Goal: Task Accomplishment & Management: Complete application form

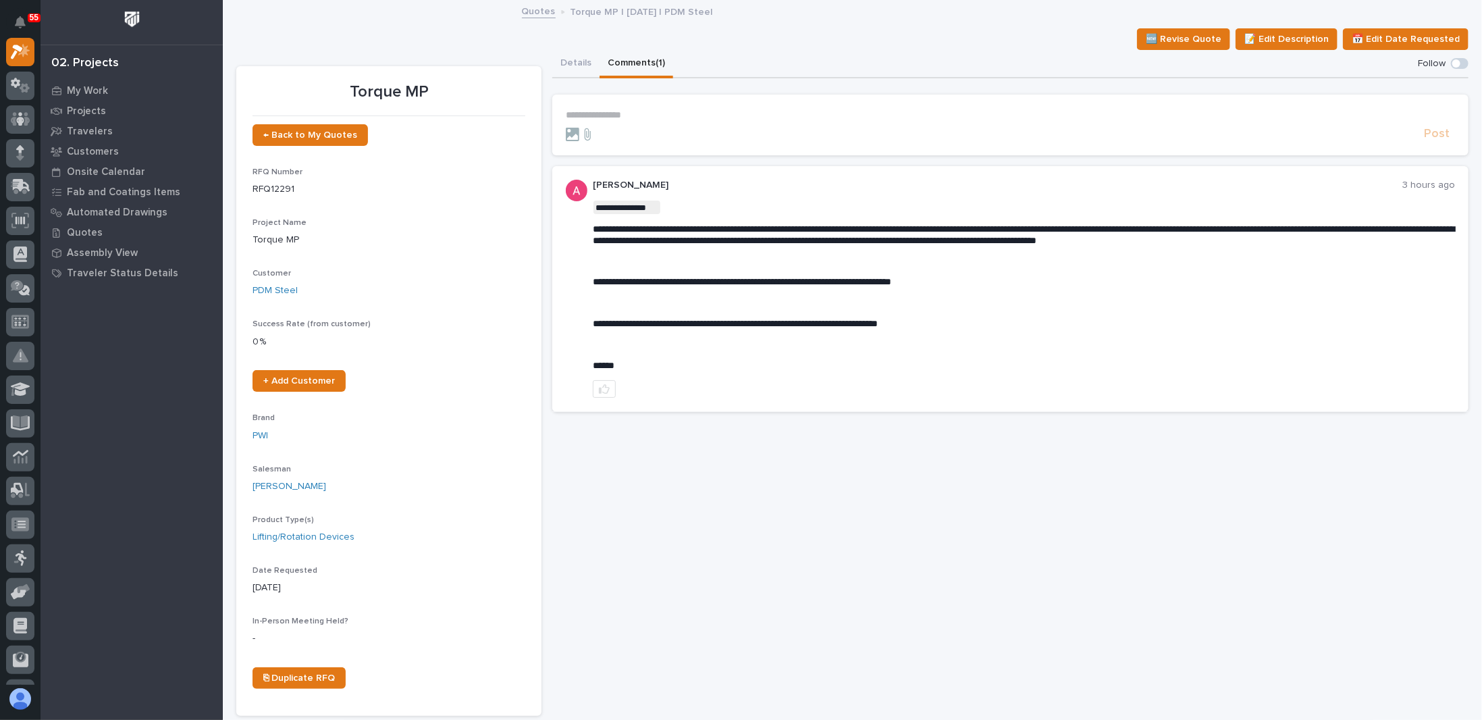
click at [664, 115] on p "**********" at bounding box center [1010, 114] width 889 height 11
click at [654, 111] on p "**********" at bounding box center [1010, 114] width 889 height 11
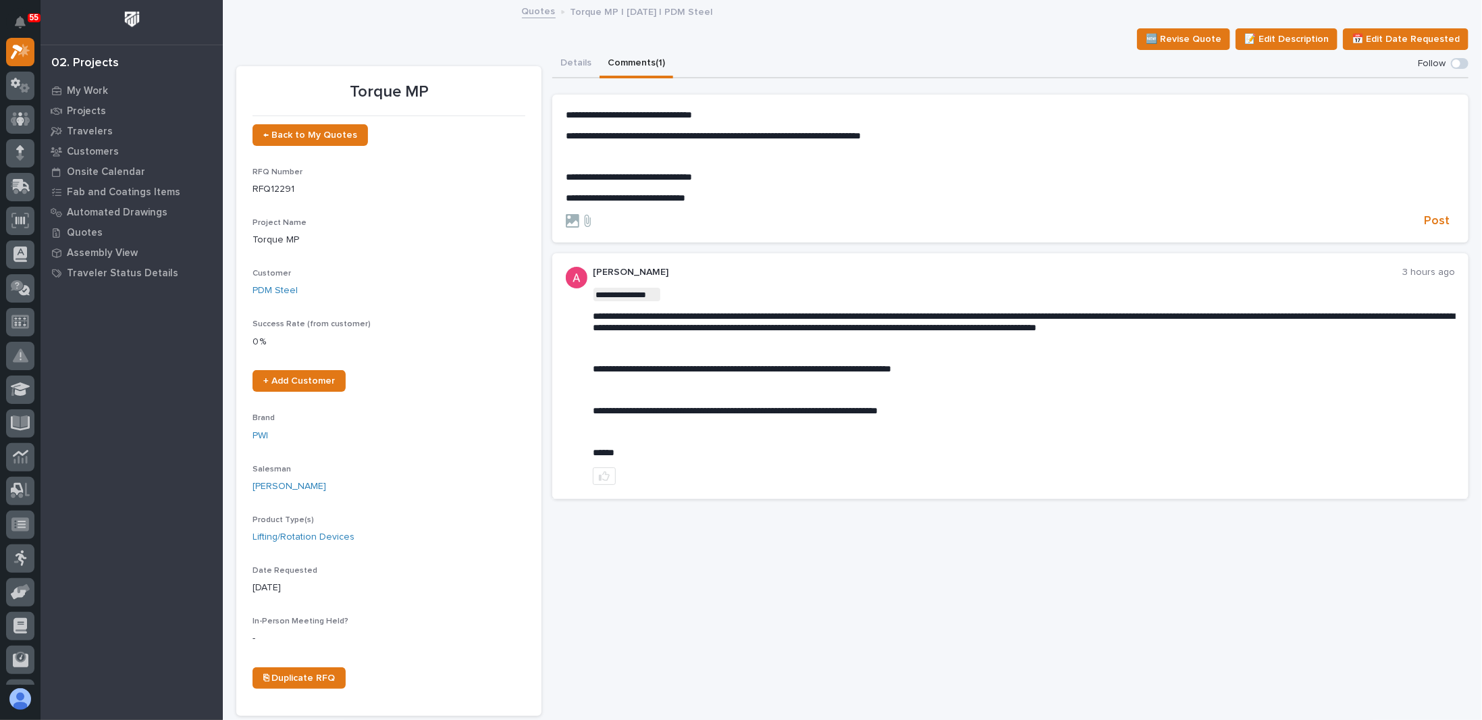
click at [728, 117] on p "**********" at bounding box center [1010, 114] width 889 height 11
click at [729, 167] on div "**********" at bounding box center [1010, 156] width 889 height 95
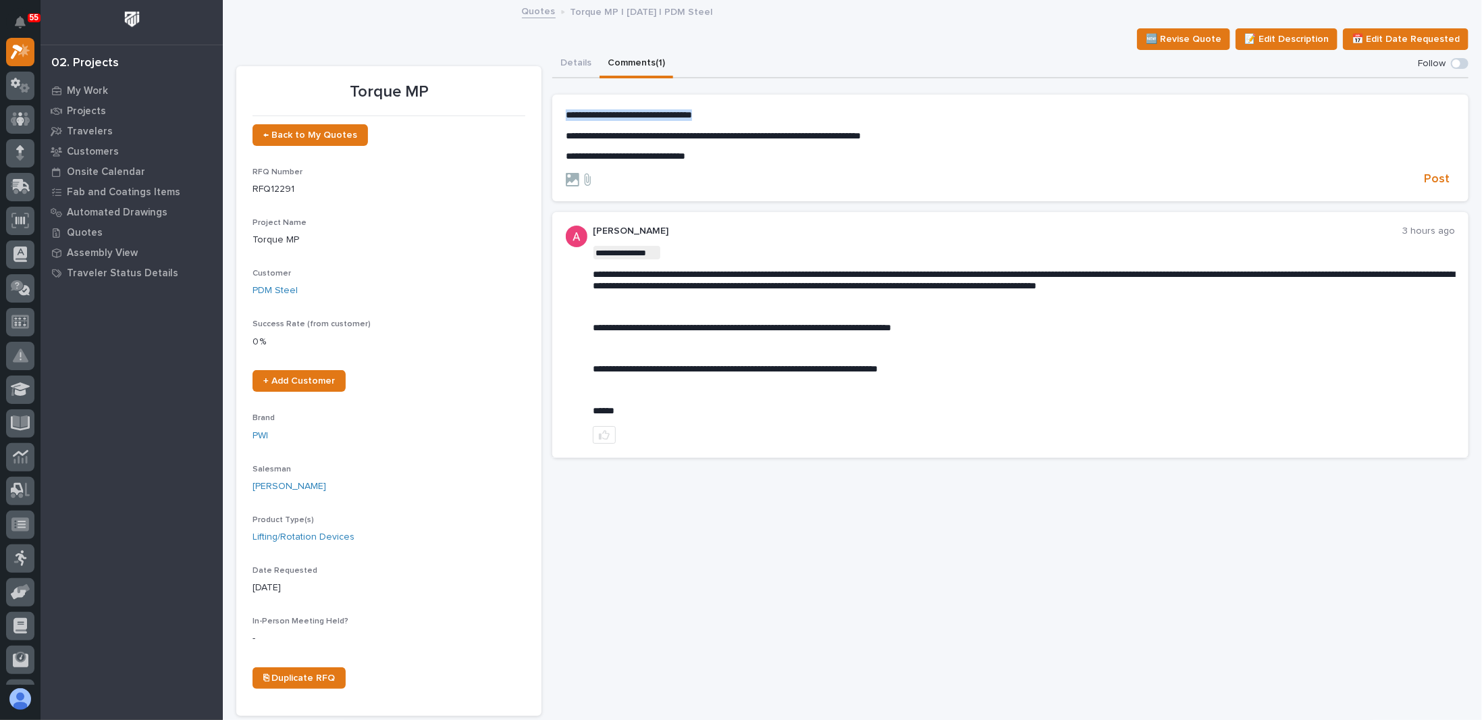
drag, startPoint x: 727, startPoint y: 113, endPoint x: 559, endPoint y: 116, distance: 168.2
click at [559, 116] on section "**********" at bounding box center [1010, 148] width 916 height 107
click at [605, 134] on span "Ashton Bontrager" at bounding box center [606, 134] width 76 height 9
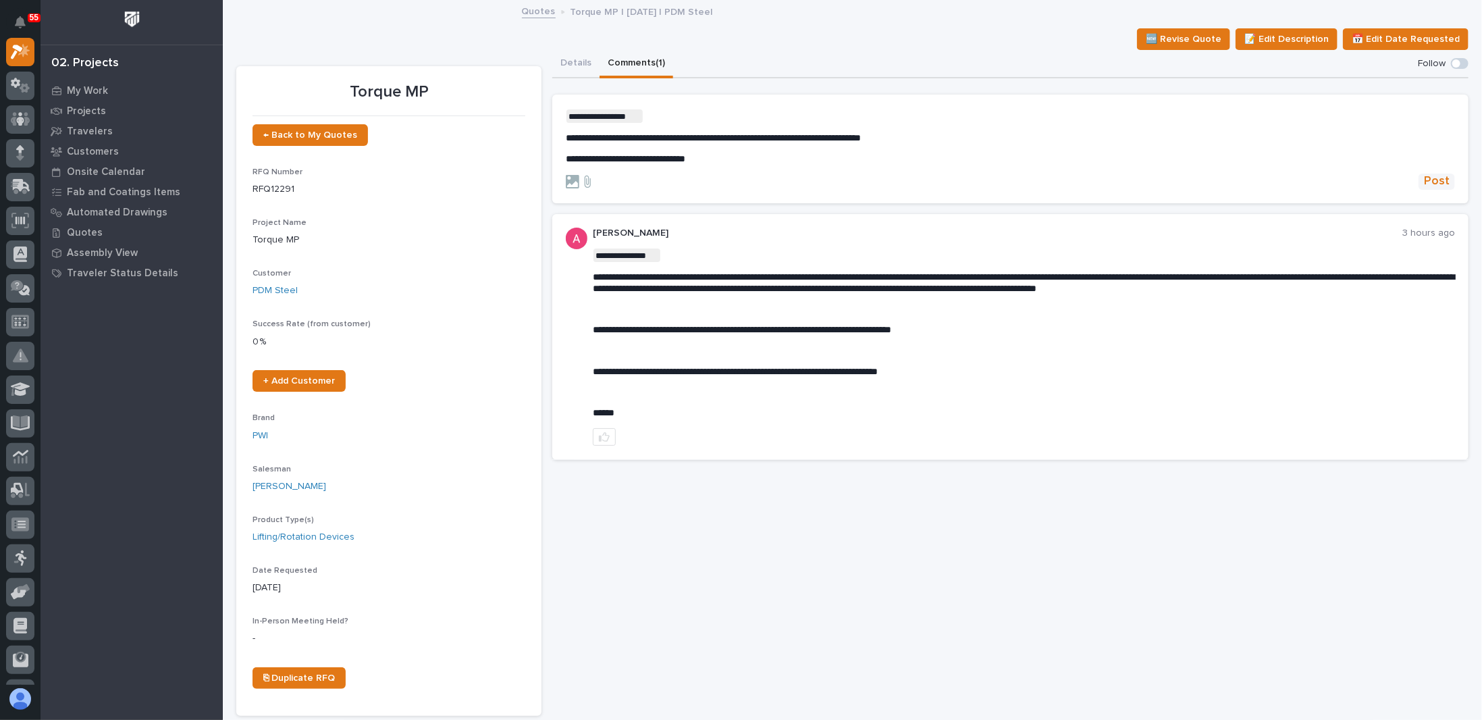
click at [1433, 188] on span "Post" at bounding box center [1437, 182] width 26 height 16
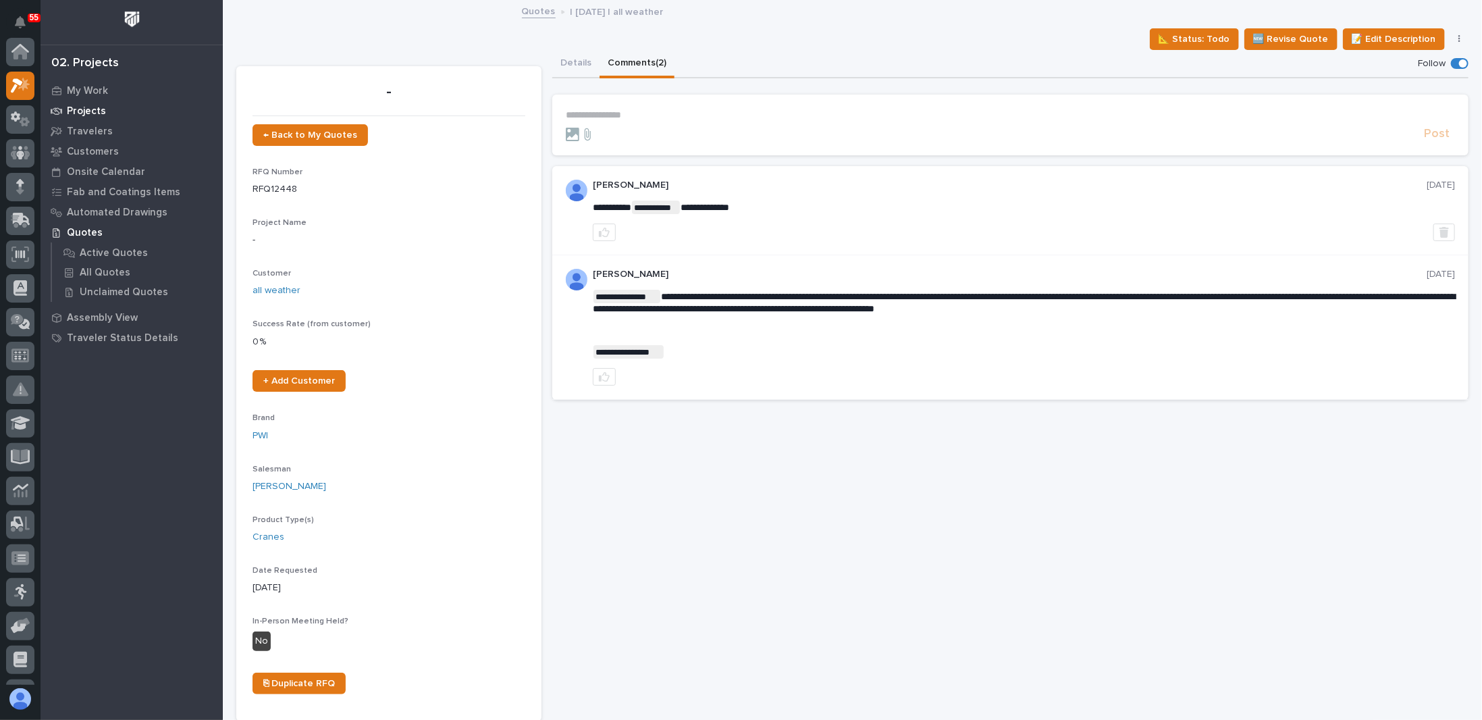
scroll to position [34, 0]
click at [98, 111] on p "Projects" at bounding box center [86, 111] width 39 height 12
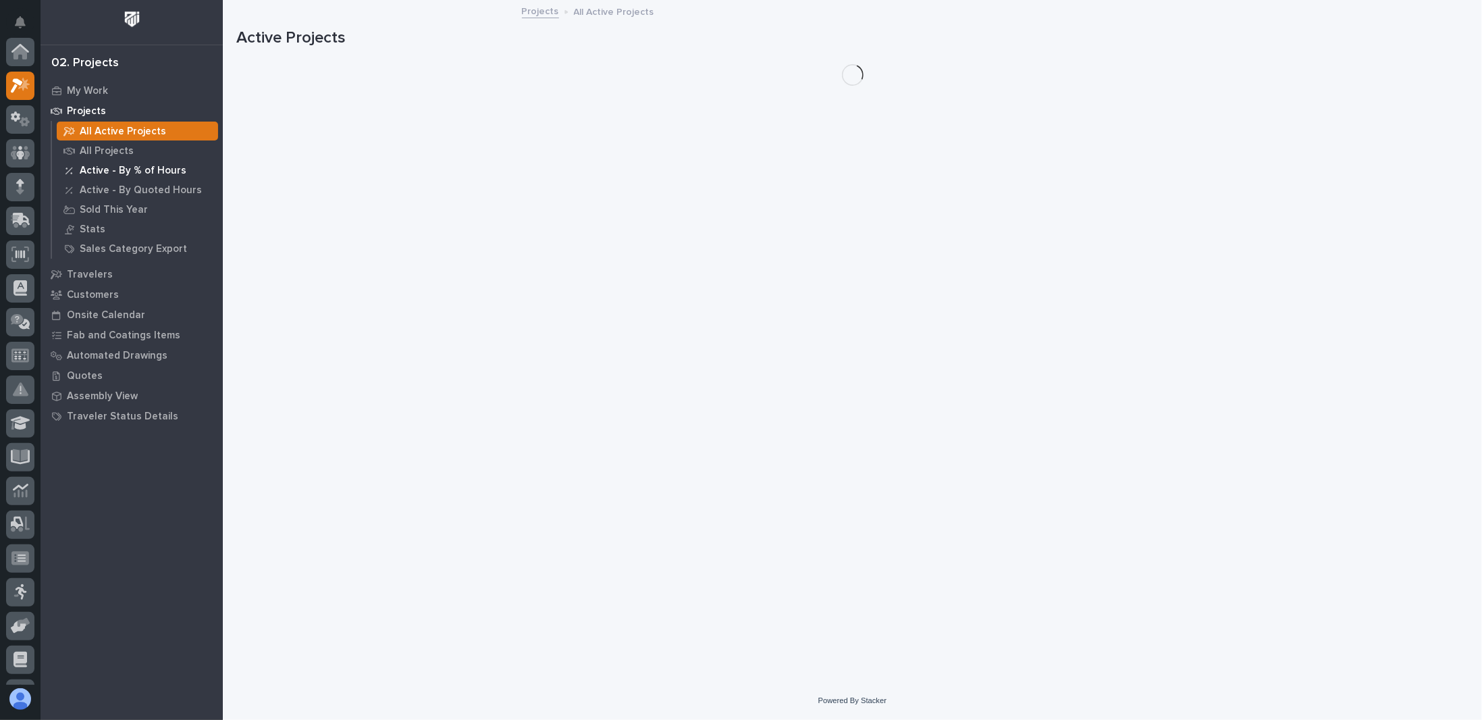
scroll to position [34, 0]
click at [111, 151] on p "All Projects" at bounding box center [107, 151] width 54 height 12
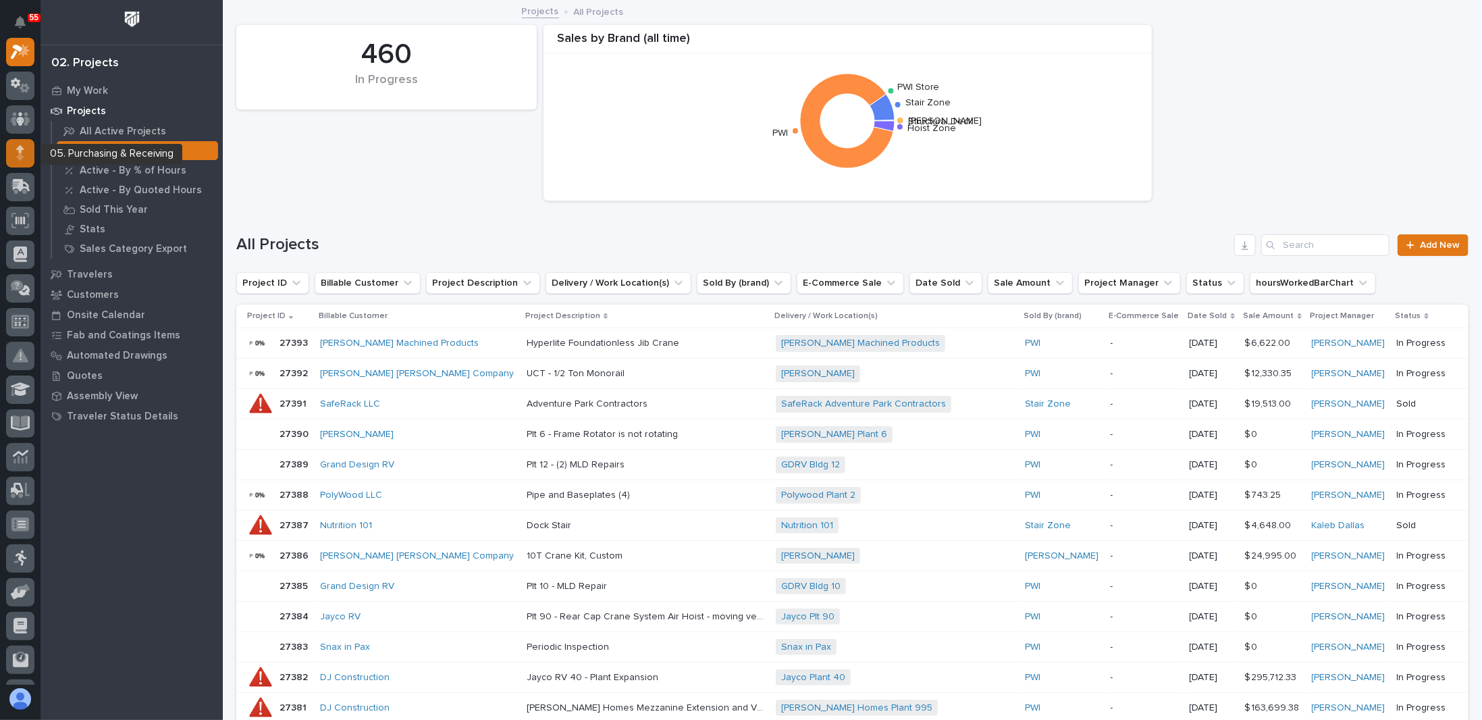
click at [14, 151] on div at bounding box center [20, 153] width 28 height 28
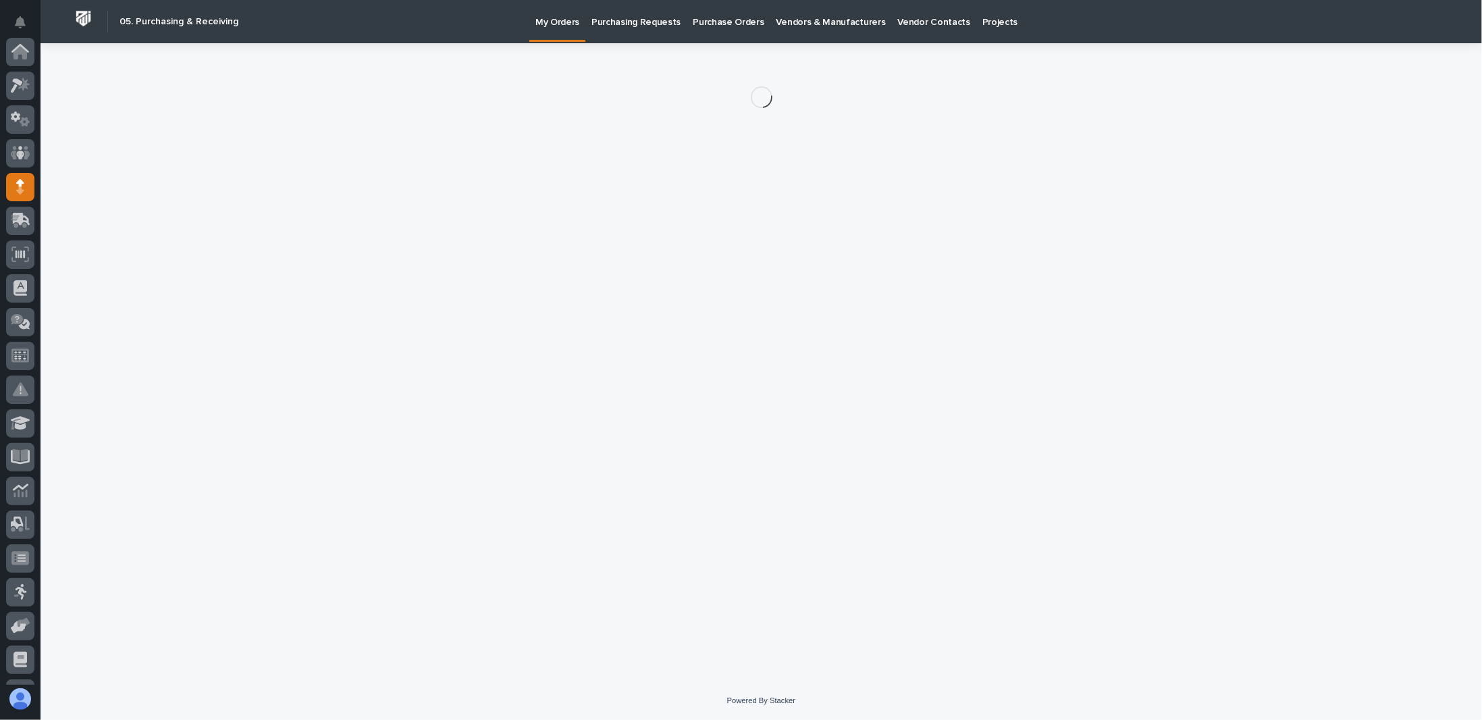
scroll to position [135, 0]
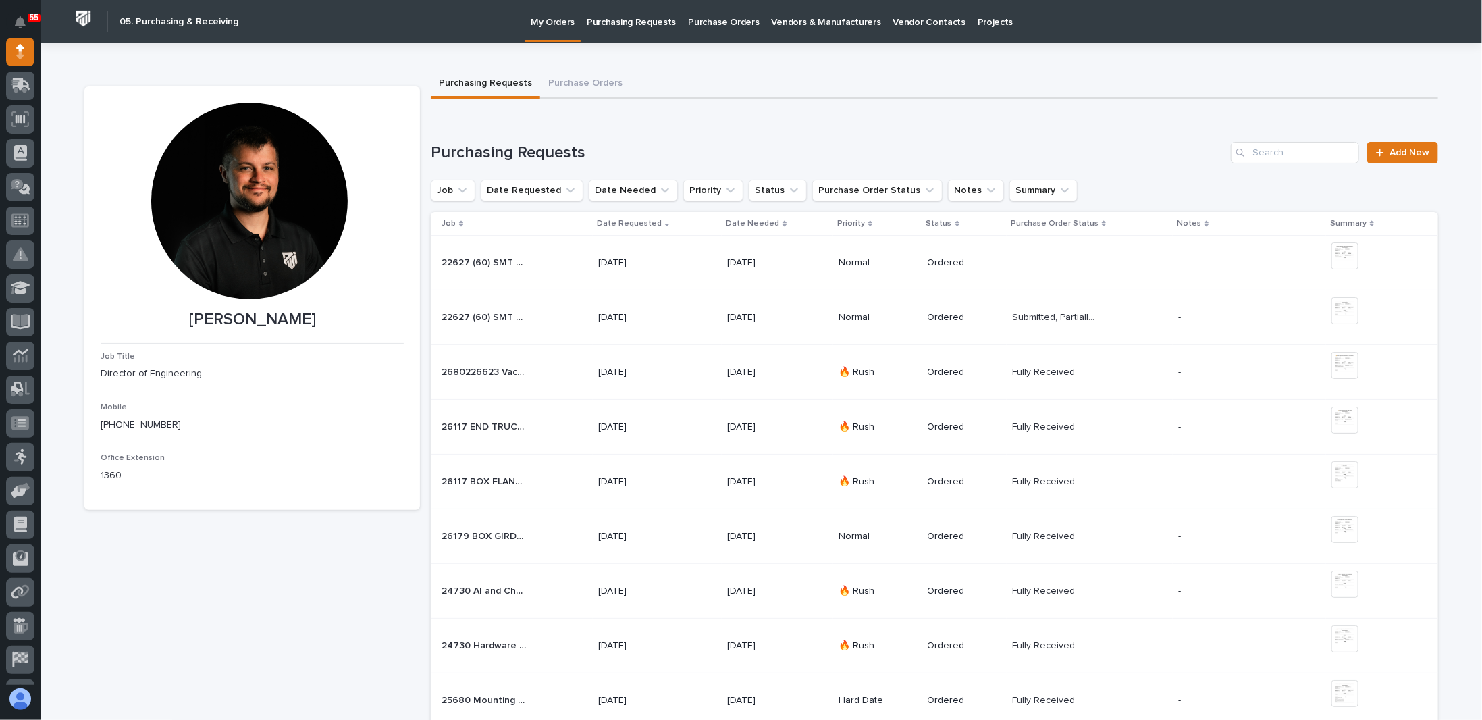
click at [1392, 161] on link "Add New" at bounding box center [1402, 153] width 71 height 22
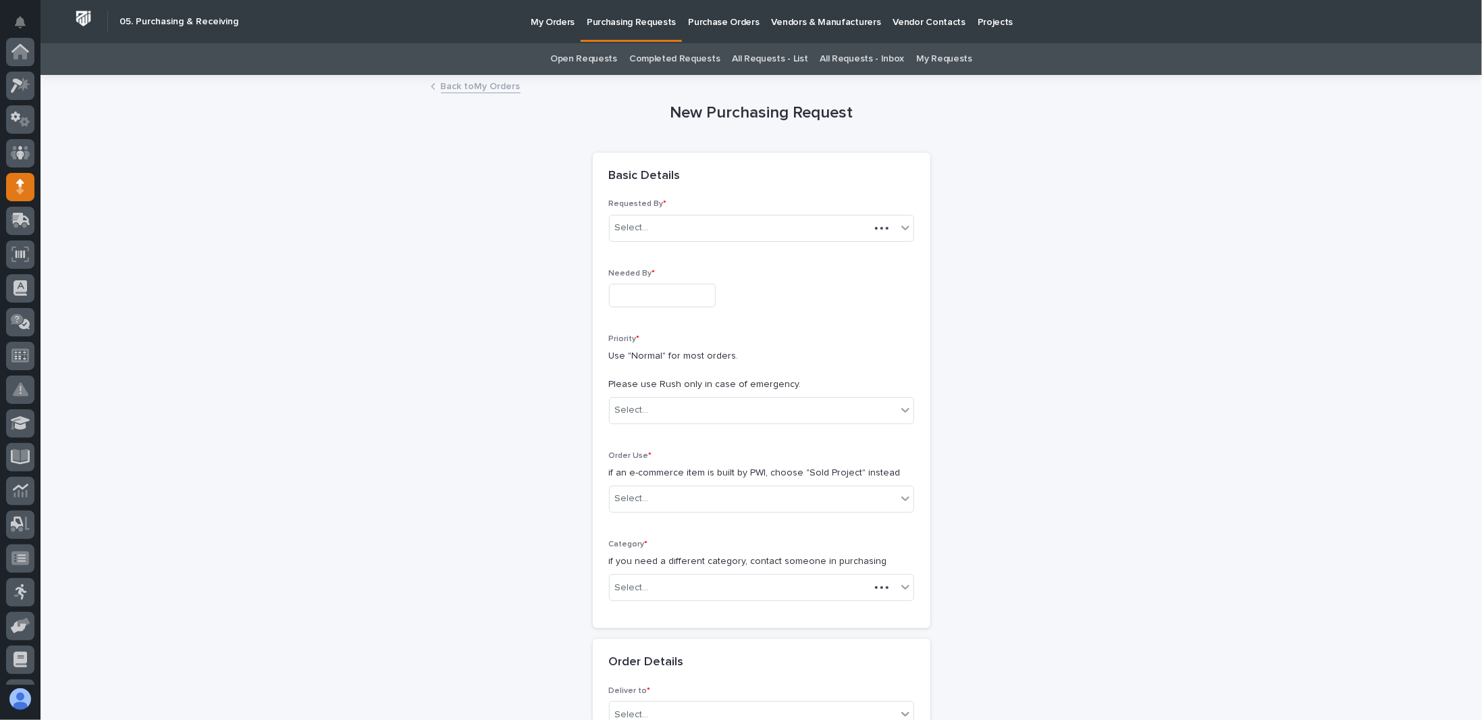
scroll to position [135, 0]
click at [635, 288] on input "text" at bounding box center [662, 296] width 107 height 24
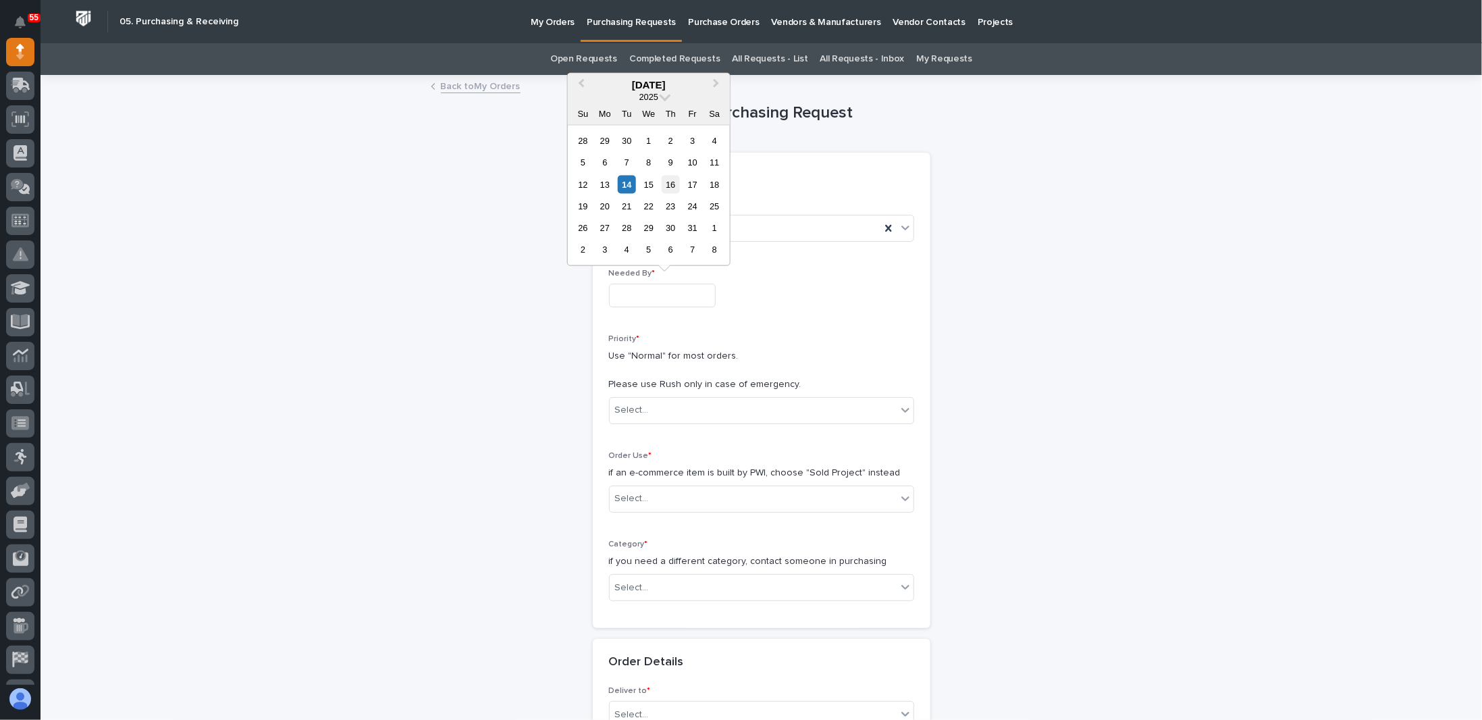
click at [669, 184] on div "16" at bounding box center [671, 184] width 18 height 18
type input "**********"
click at [652, 411] on div "Select..." at bounding box center [753, 410] width 287 height 22
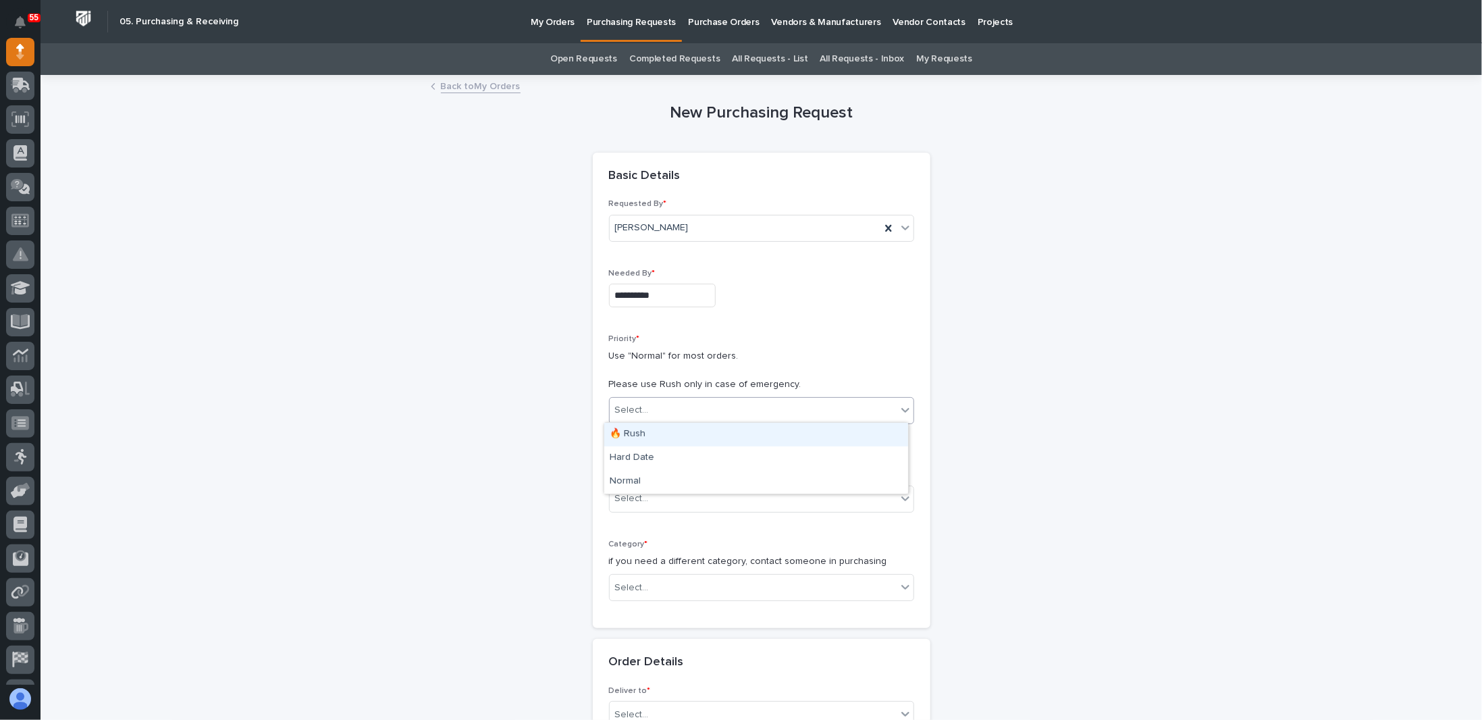
click at [649, 432] on div "🔥 Rush" at bounding box center [756, 435] width 304 height 24
click at [642, 495] on div "Select..." at bounding box center [632, 499] width 34 height 14
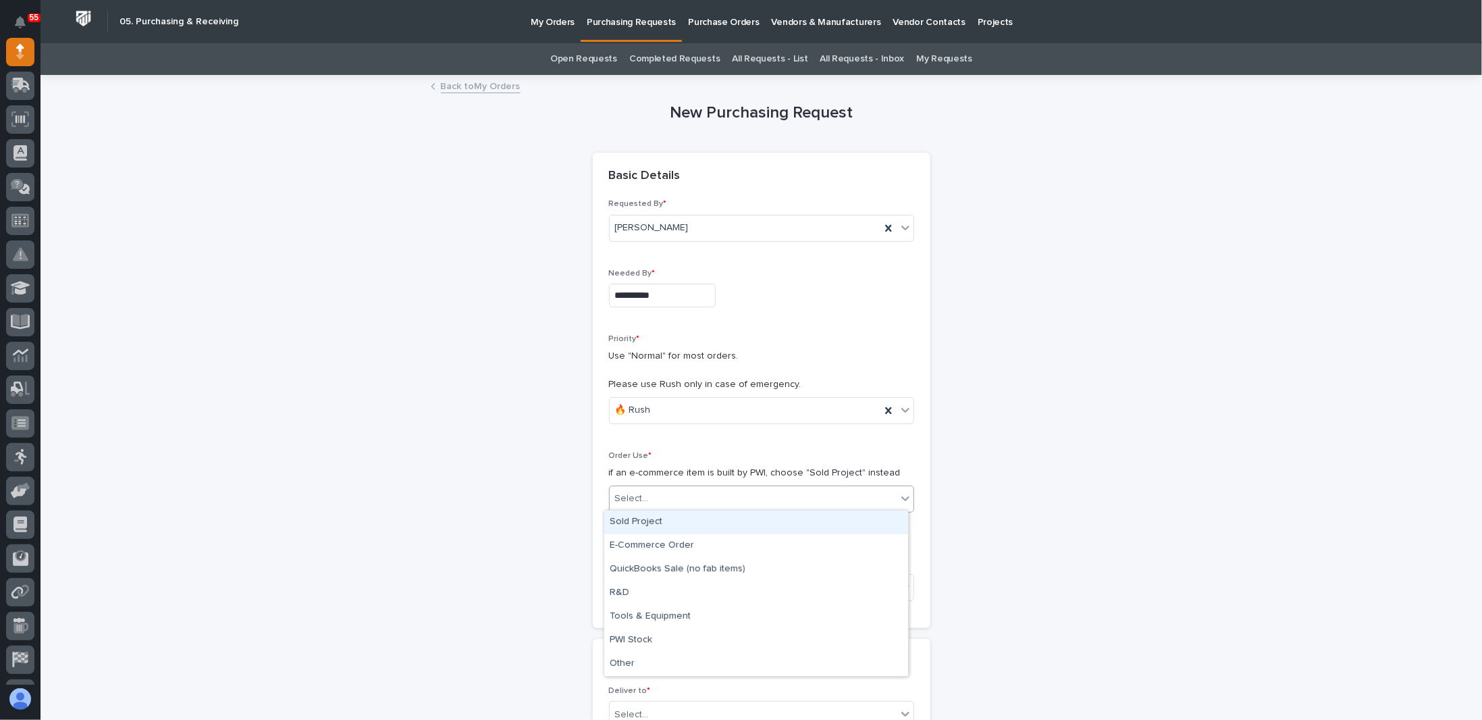
click at [641, 519] on div "Sold Project" at bounding box center [756, 523] width 304 height 24
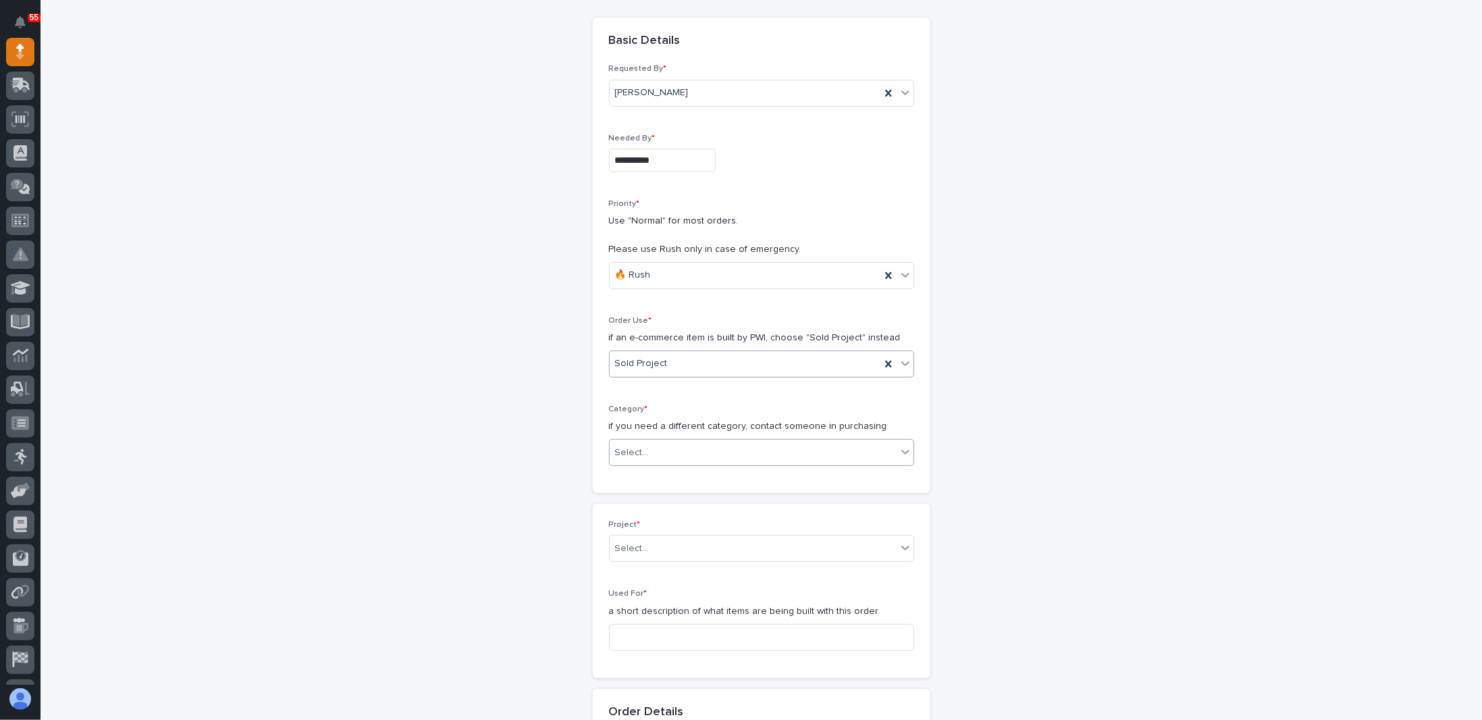
click at [662, 448] on div "Select..." at bounding box center [753, 453] width 287 height 22
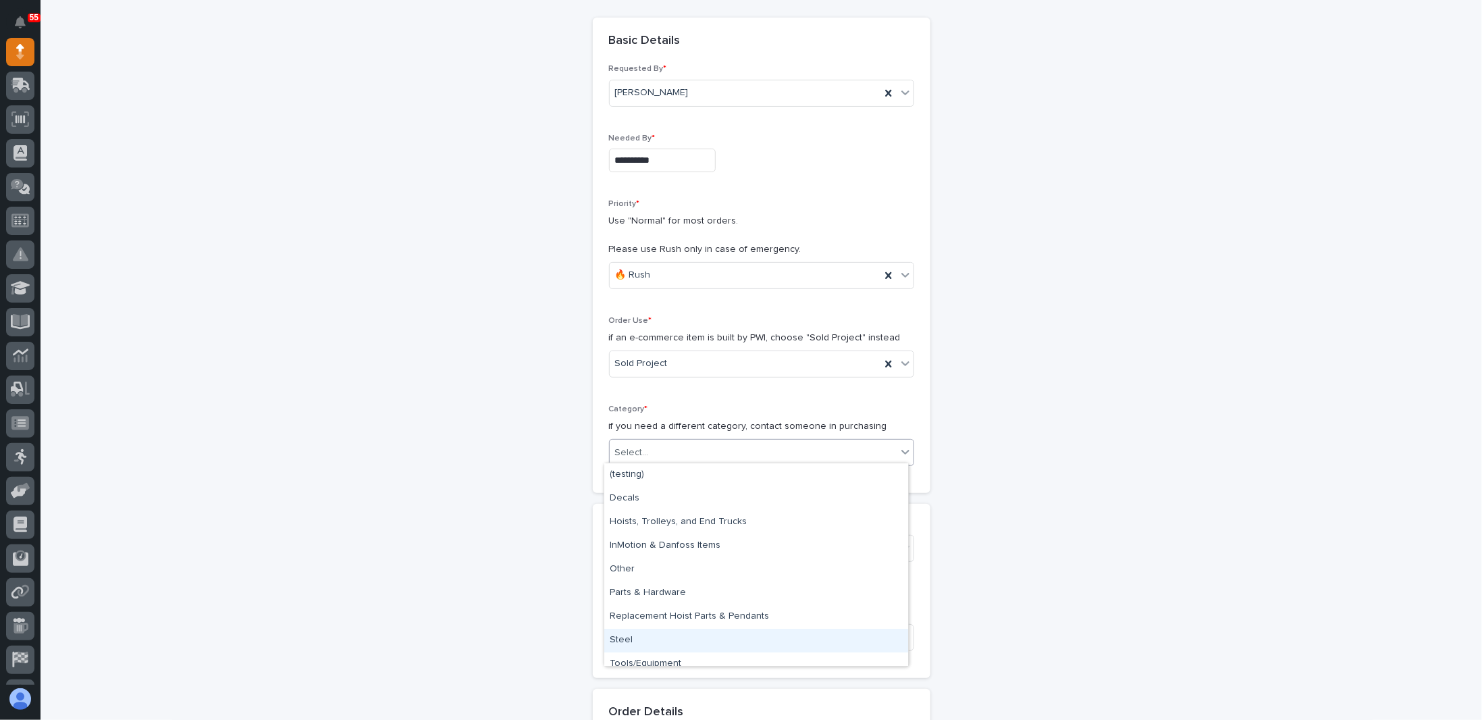
scroll to position [9, 0]
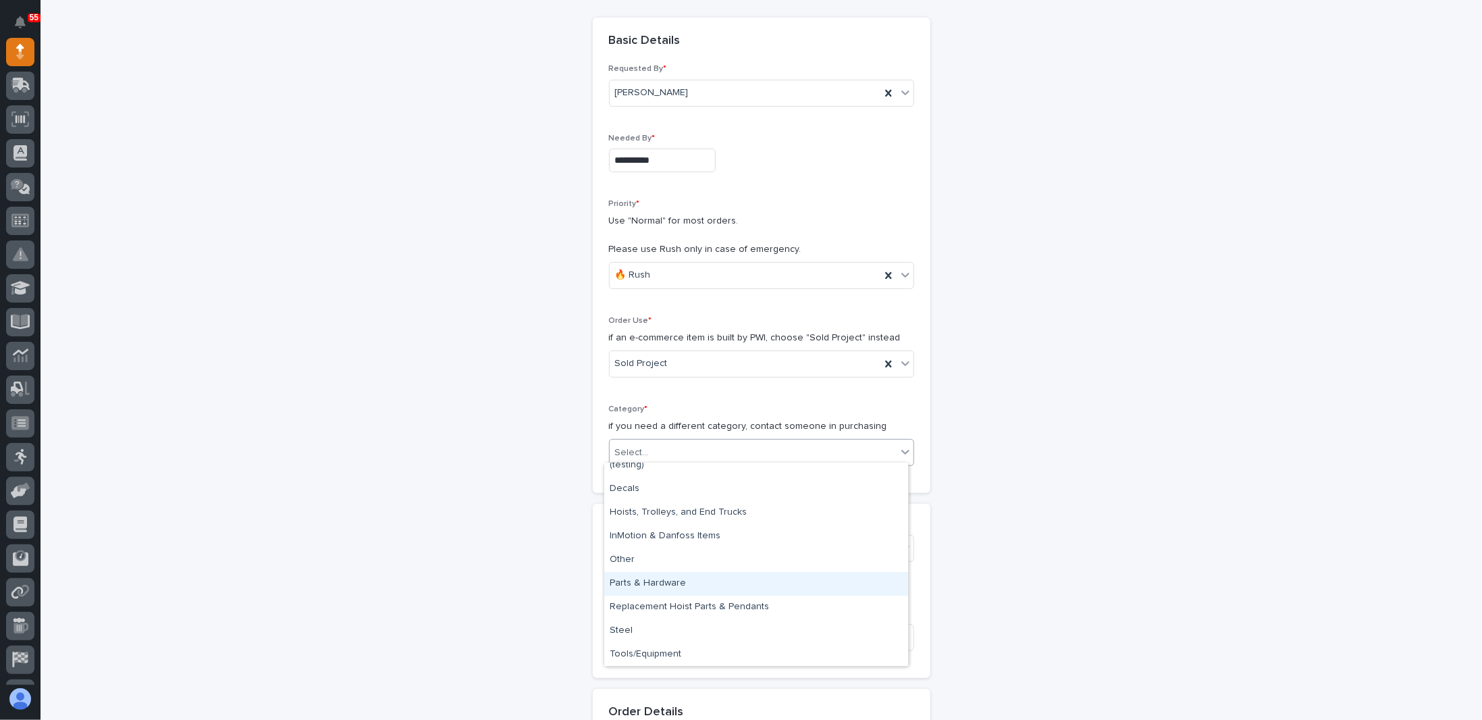
click at [644, 588] on div "Parts & Hardware" at bounding box center [756, 584] width 304 height 24
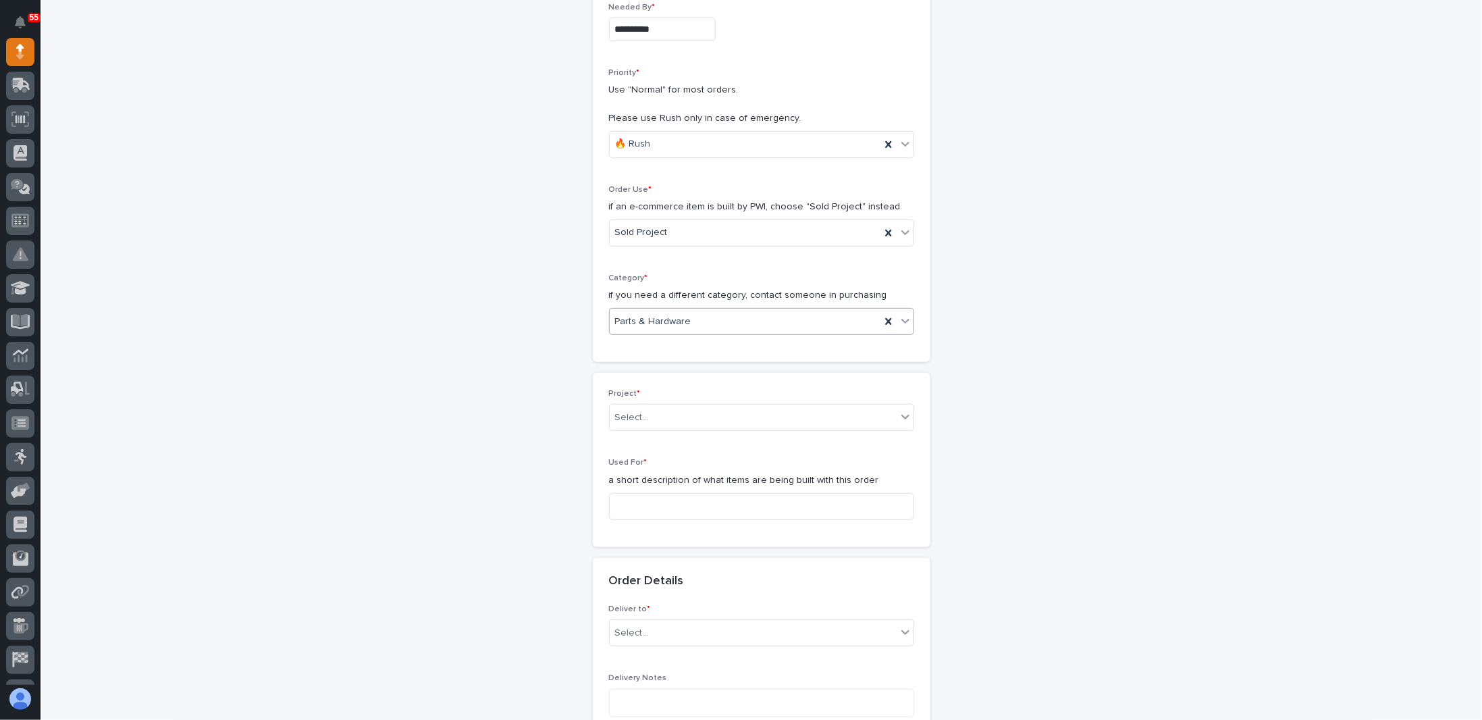
scroll to position [270, 0]
click at [658, 405] on div "Select..." at bounding box center [753, 413] width 287 height 22
type input "*****"
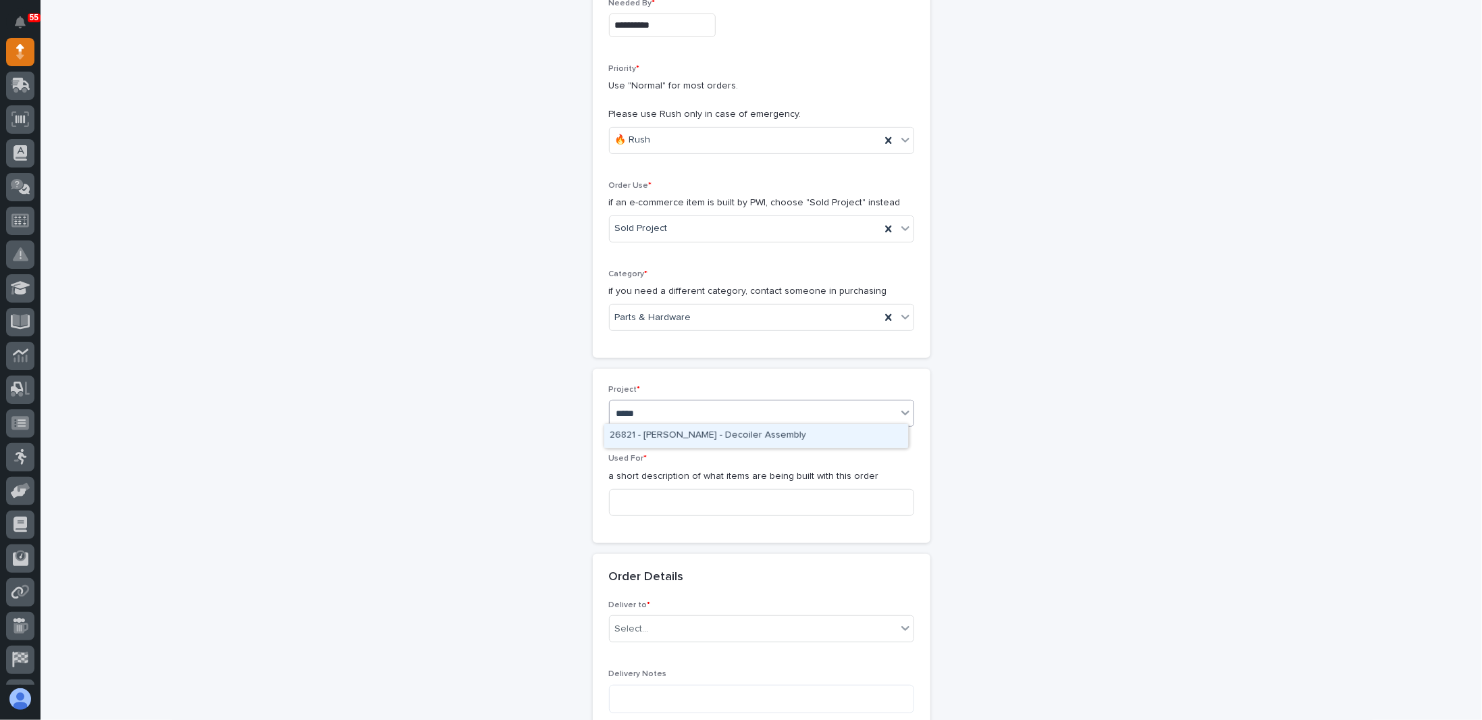
click at [647, 438] on div "26821 - [PERSON_NAME] - Decoiler Assembly" at bounding box center [756, 436] width 304 height 24
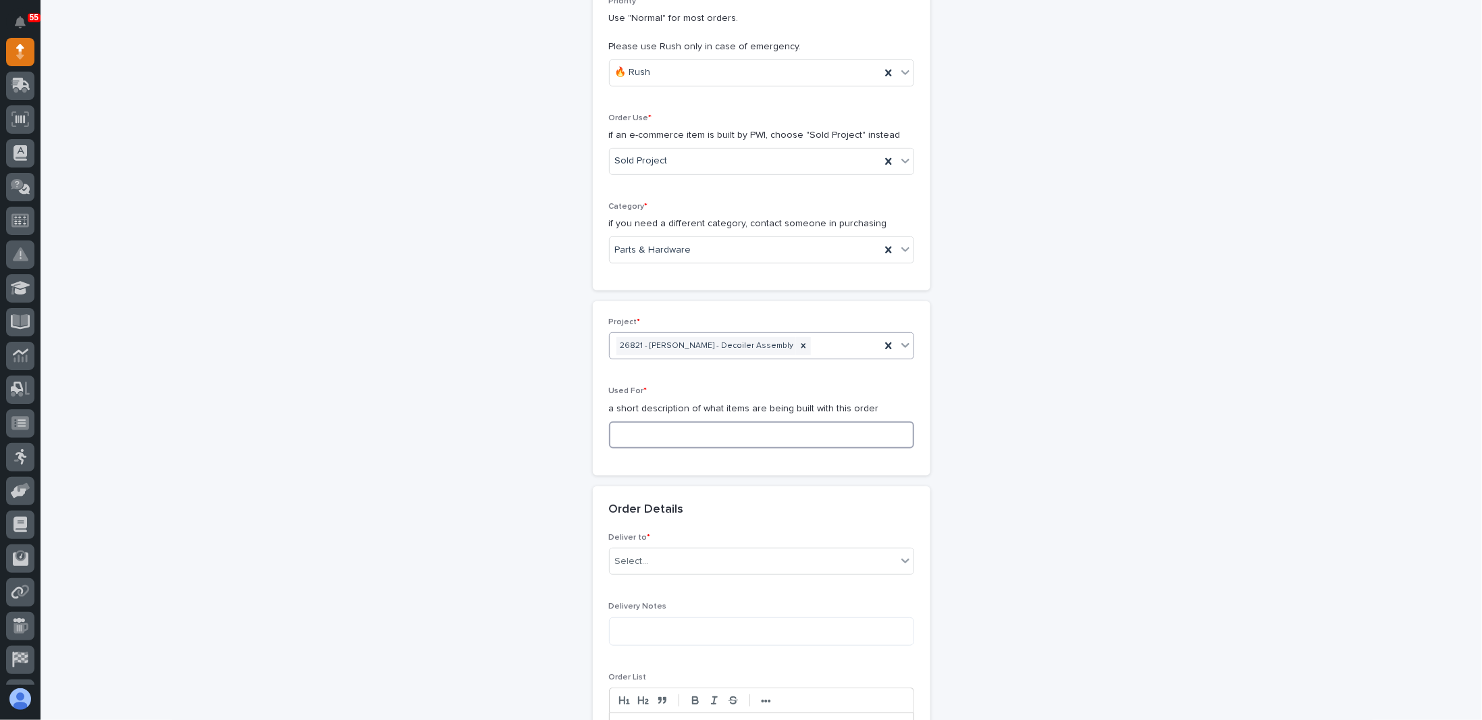
click at [649, 426] on input at bounding box center [761, 434] width 305 height 27
click at [619, 429] on input "Decoiler Tire" at bounding box center [761, 434] width 305 height 27
click at [651, 430] on input "Decoiler Tire" at bounding box center [761, 434] width 305 height 27
click at [641, 432] on input "Decoiler Tire" at bounding box center [761, 434] width 305 height 27
click at [681, 429] on input "Decoiler Tire" at bounding box center [761, 434] width 305 height 27
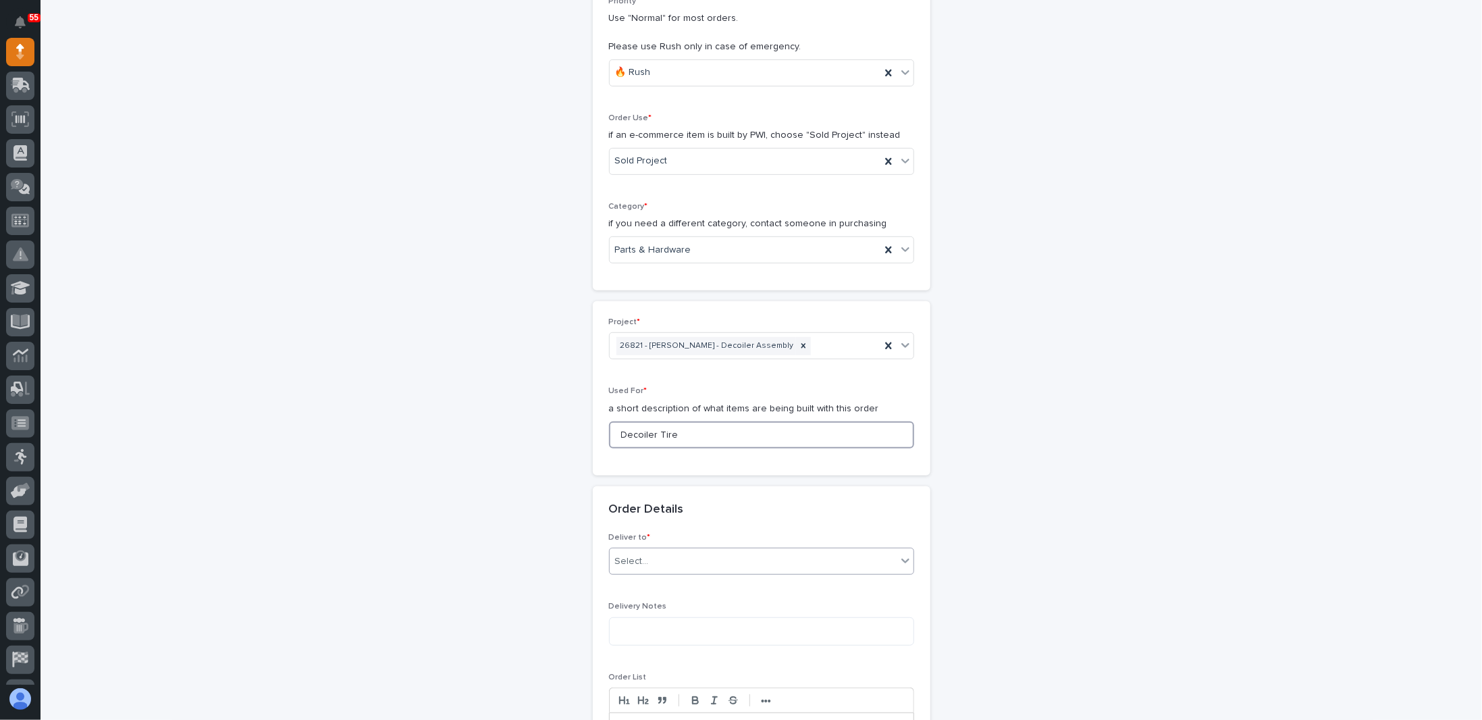
type input "Decoiler Tire"
click at [656, 556] on div "Select..." at bounding box center [753, 561] width 287 height 22
click at [639, 590] on div "PWI" at bounding box center [756, 583] width 304 height 24
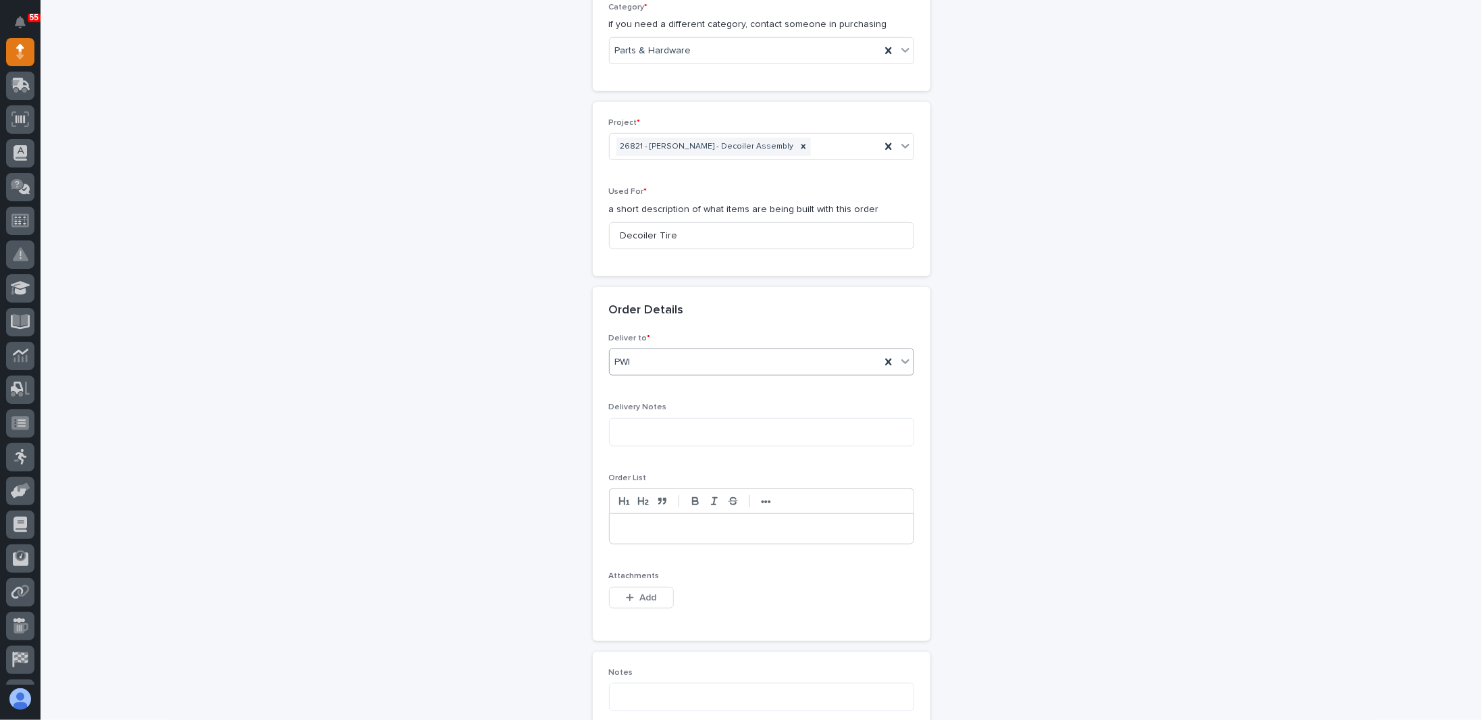
scroll to position [540, 0]
click at [660, 519] on p at bounding box center [762, 526] width 284 height 14
click at [689, 523] on p "**********" at bounding box center [762, 526] width 284 height 14
click at [766, 523] on p "**********" at bounding box center [762, 526] width 284 height 14
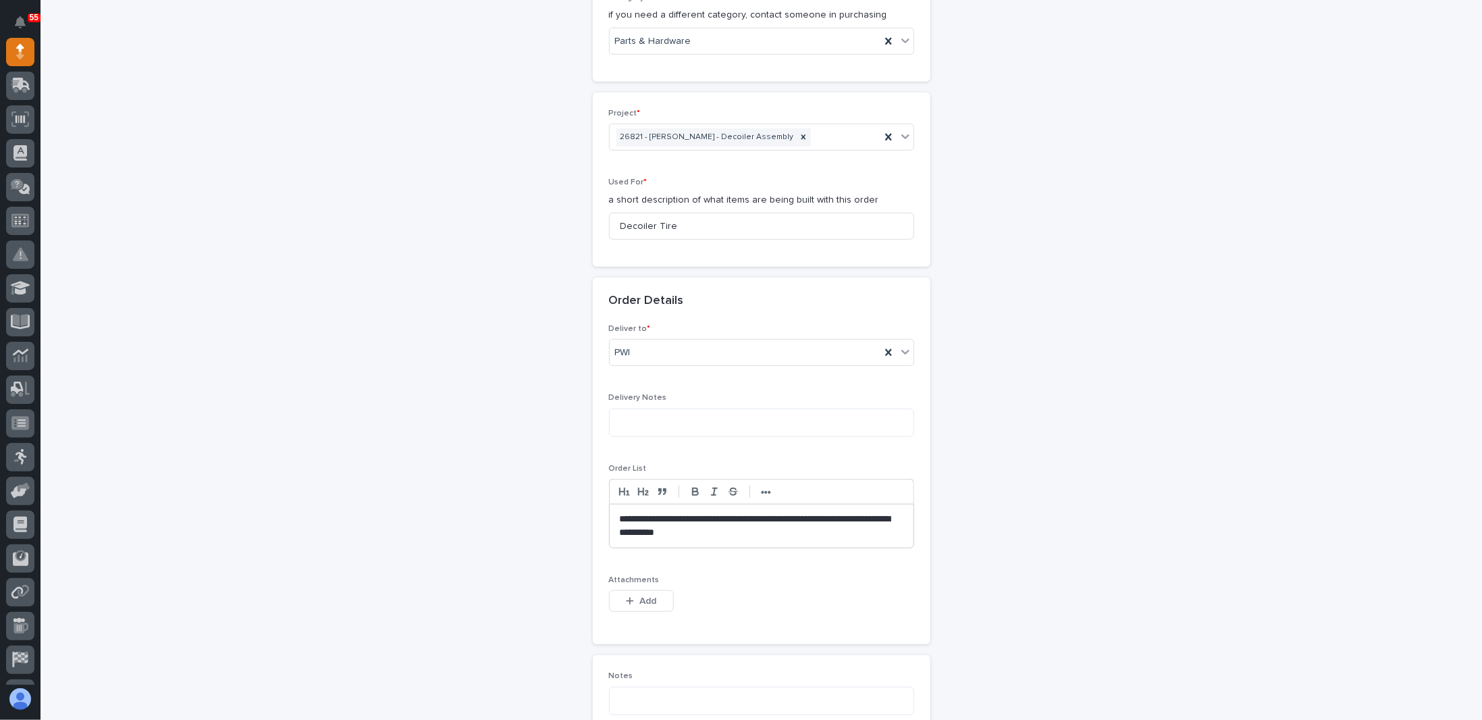
scroll to position [681, 0]
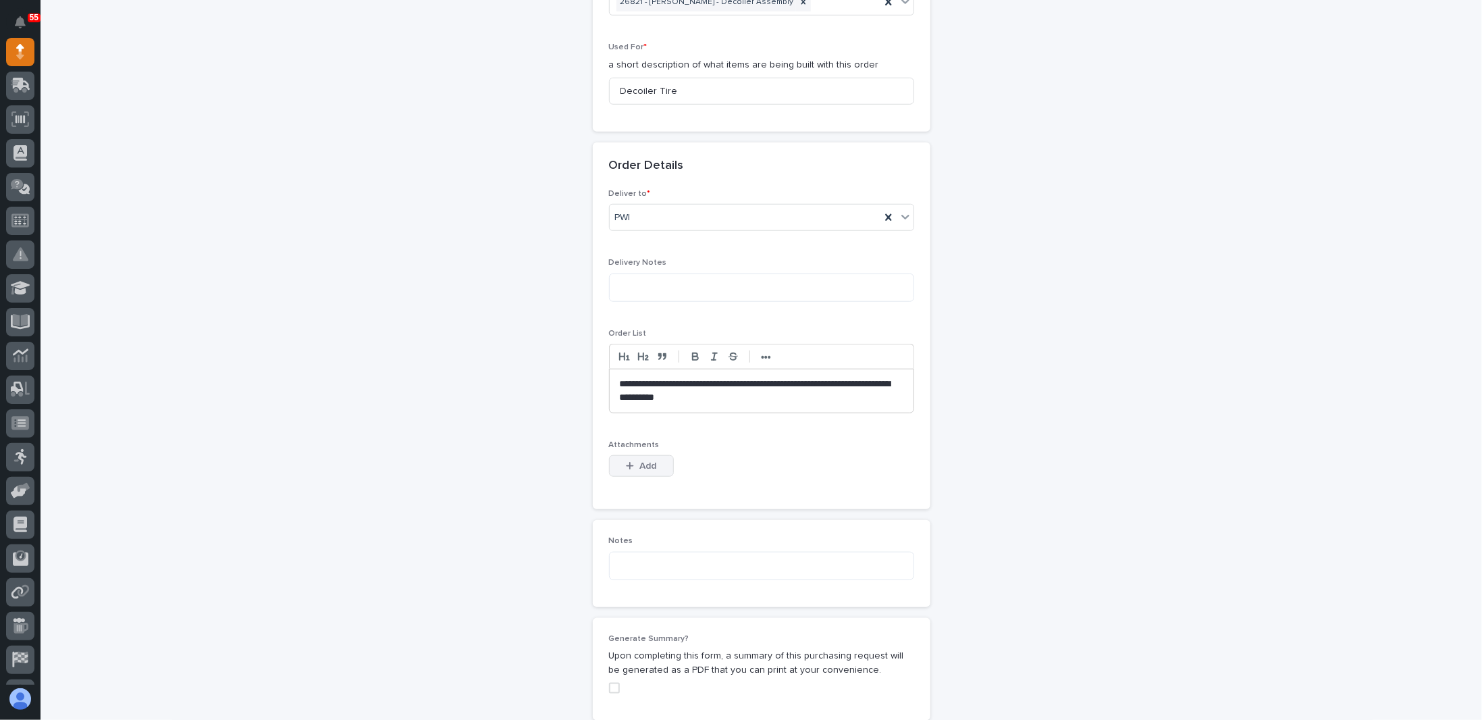
click at [640, 461] on span "Add" at bounding box center [647, 466] width 17 height 12
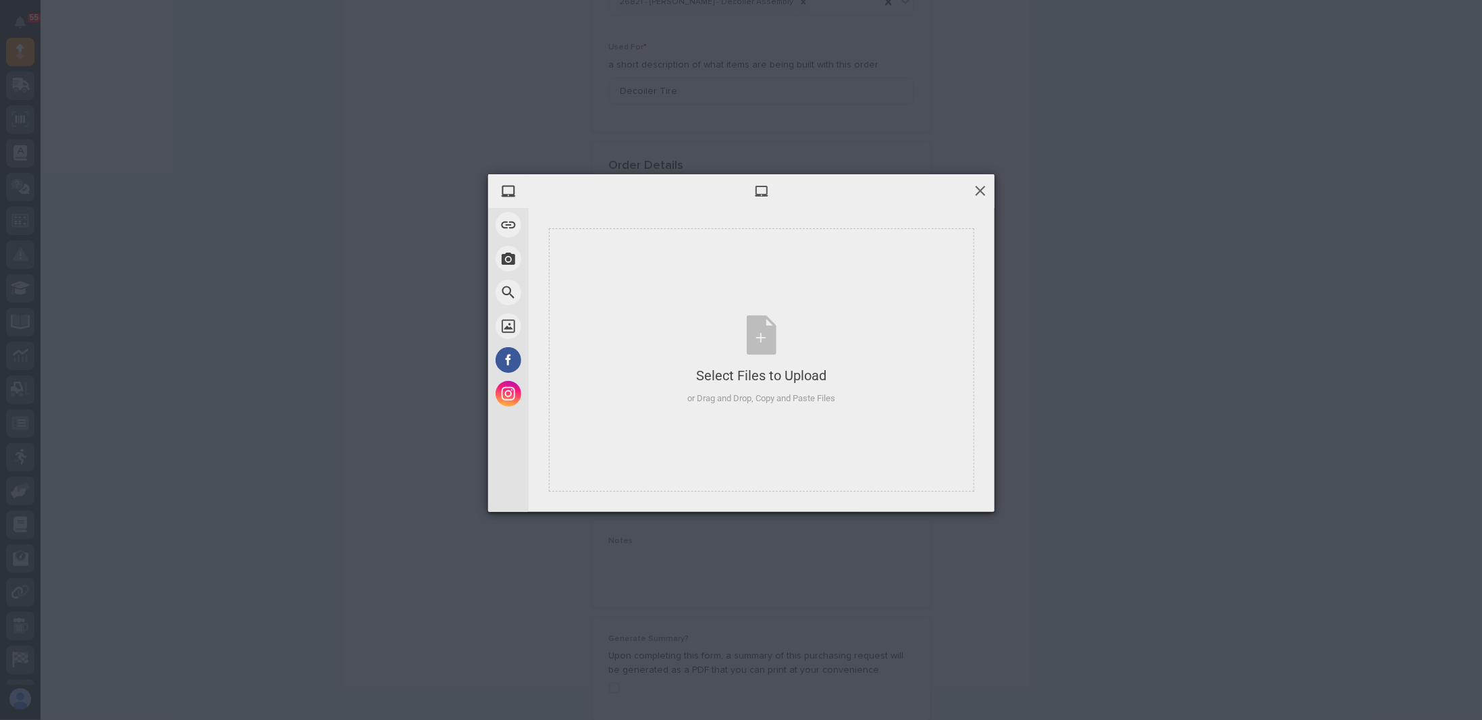
click at [981, 190] on span at bounding box center [980, 190] width 15 height 15
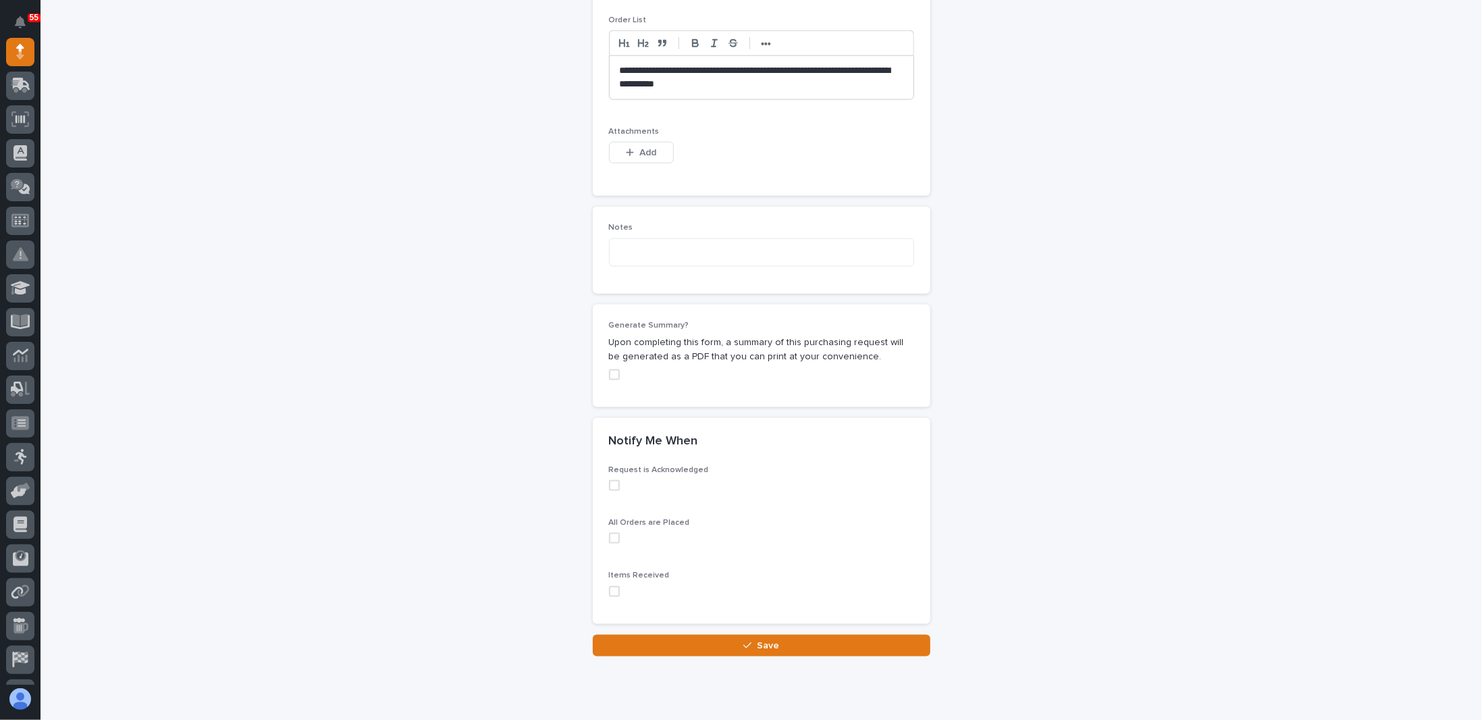
scroll to position [1019, 0]
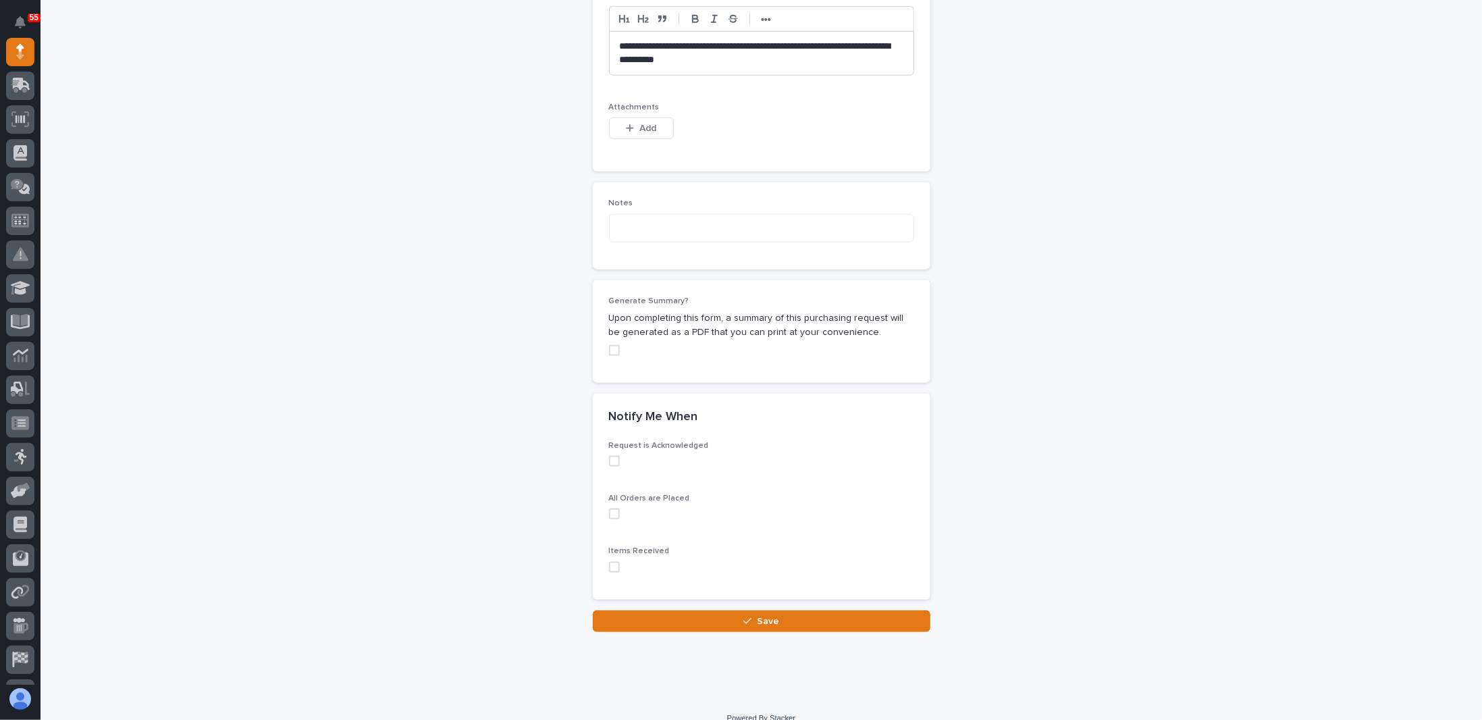
click at [610, 456] on span at bounding box center [614, 461] width 11 height 11
click at [612, 513] on span at bounding box center [614, 513] width 11 height 11
click at [609, 564] on span at bounding box center [614, 567] width 11 height 11
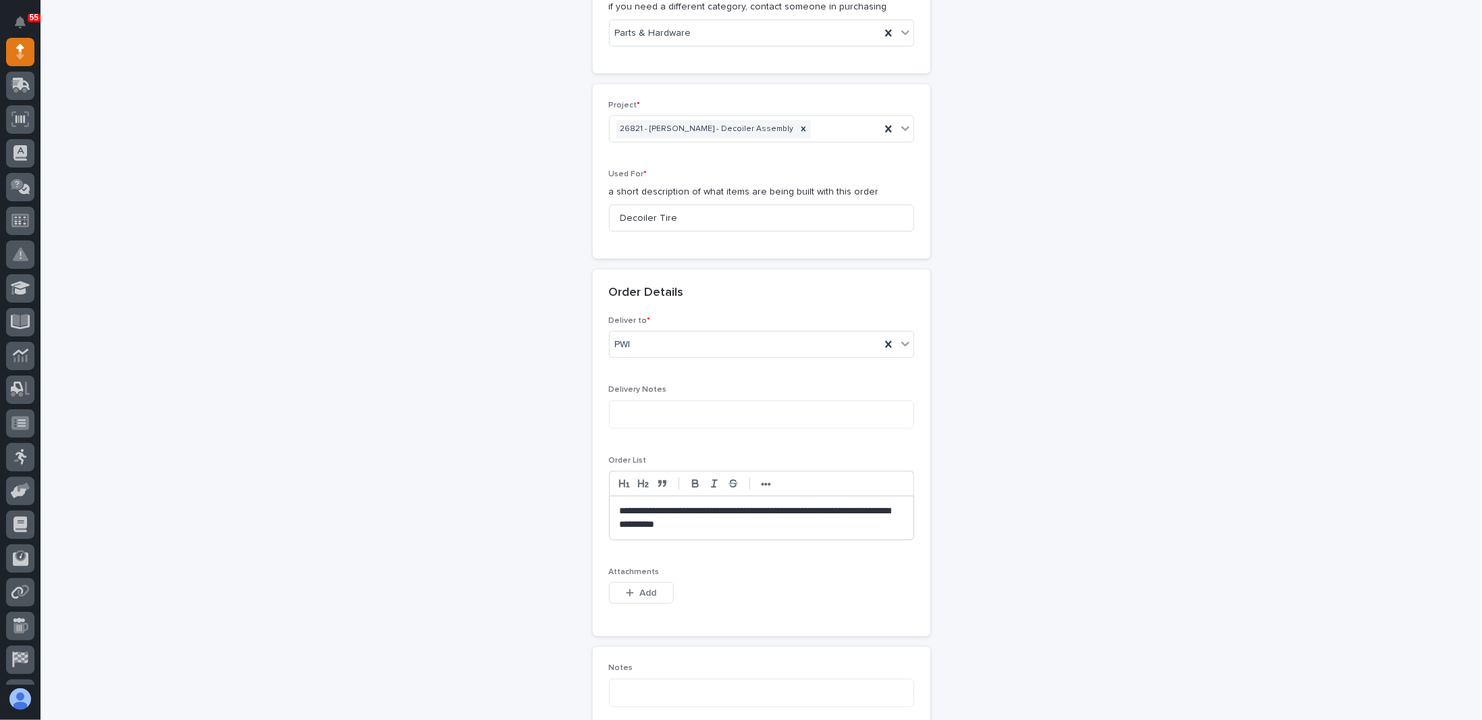
scroll to position [1032, 0]
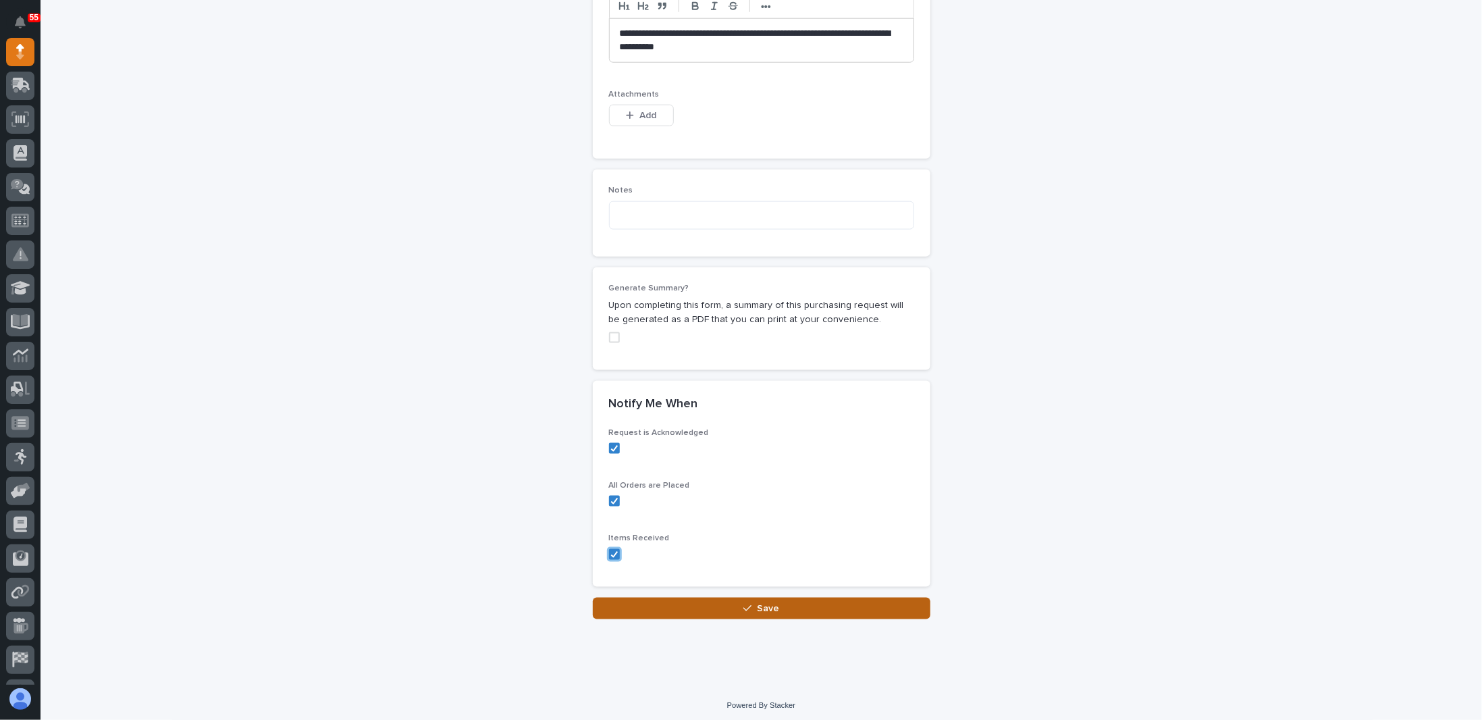
click at [788, 602] on button "Save" at bounding box center [762, 609] width 338 height 22
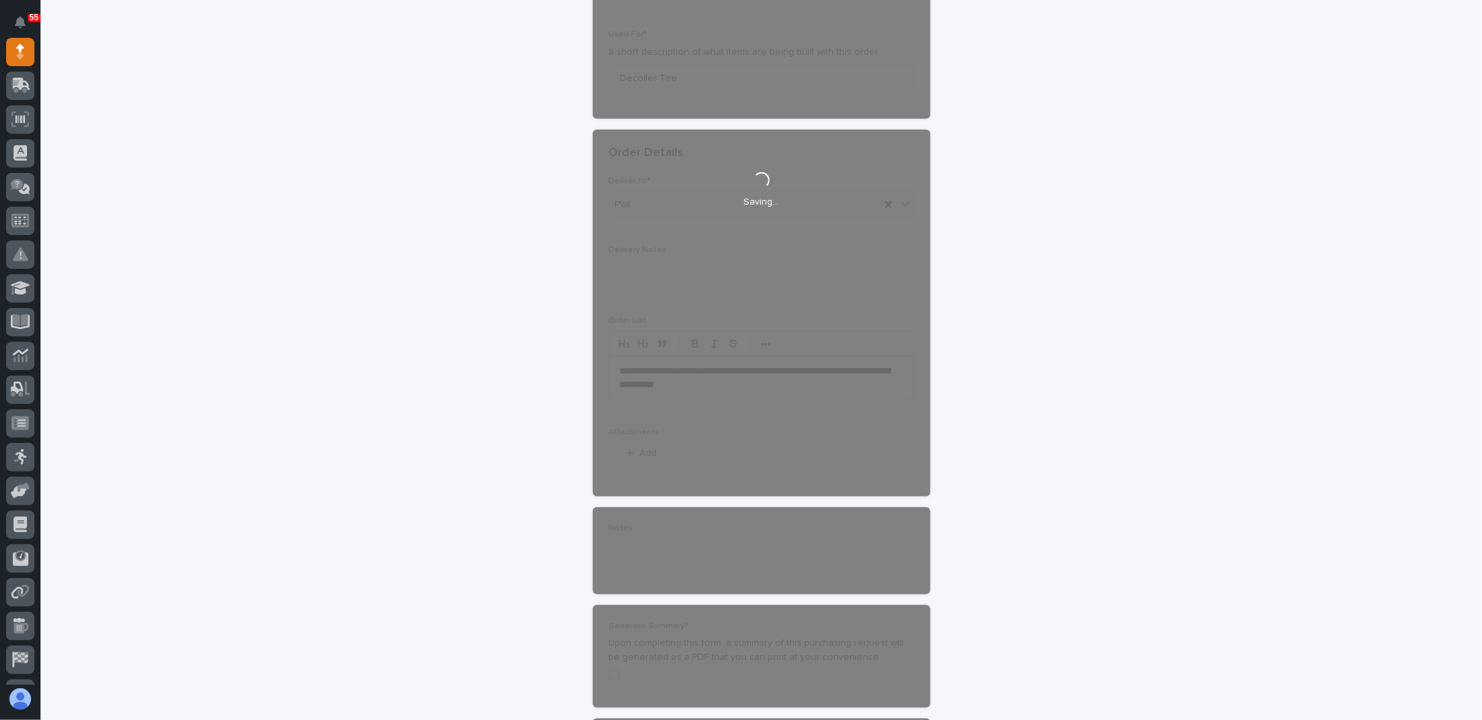
scroll to position [289, 0]
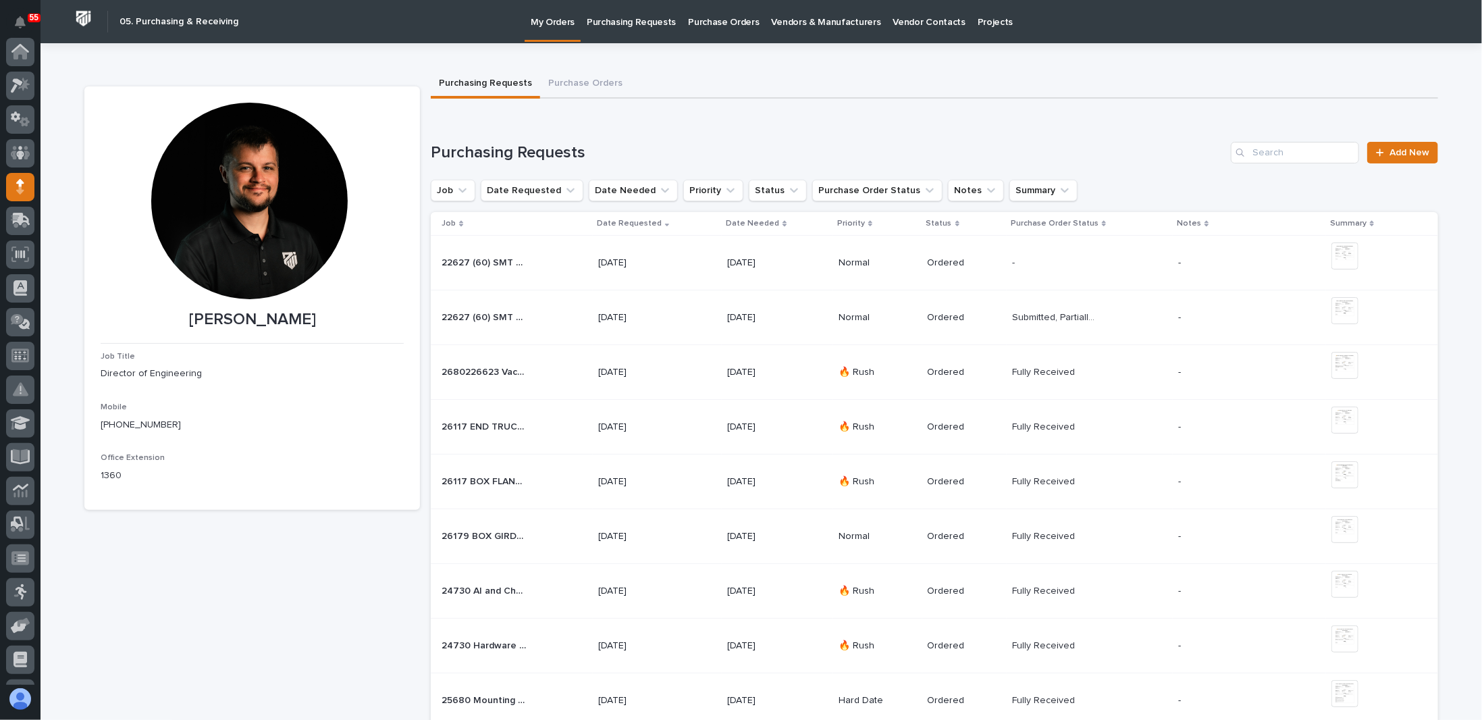
scroll to position [135, 0]
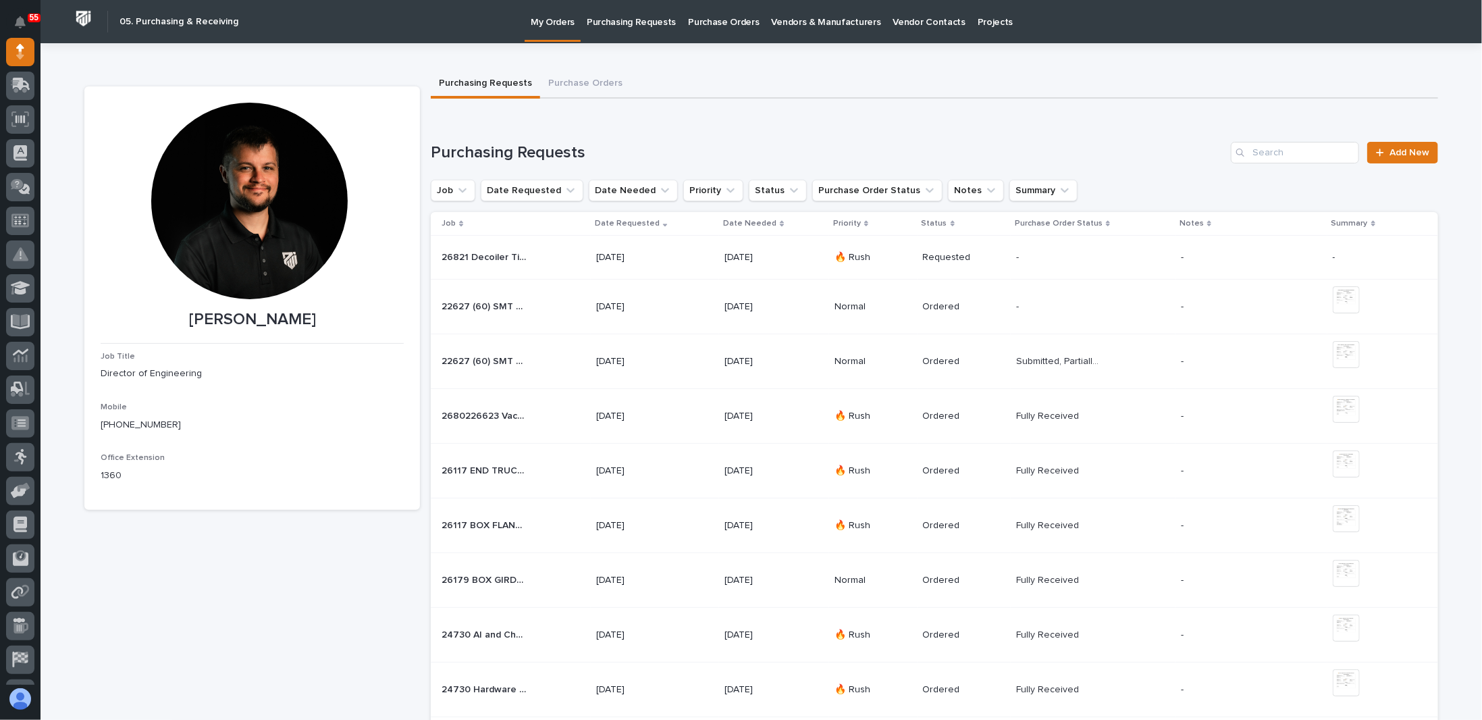
click at [511, 257] on p "26821 Decoiler Tire" at bounding box center [485, 256] width 87 height 14
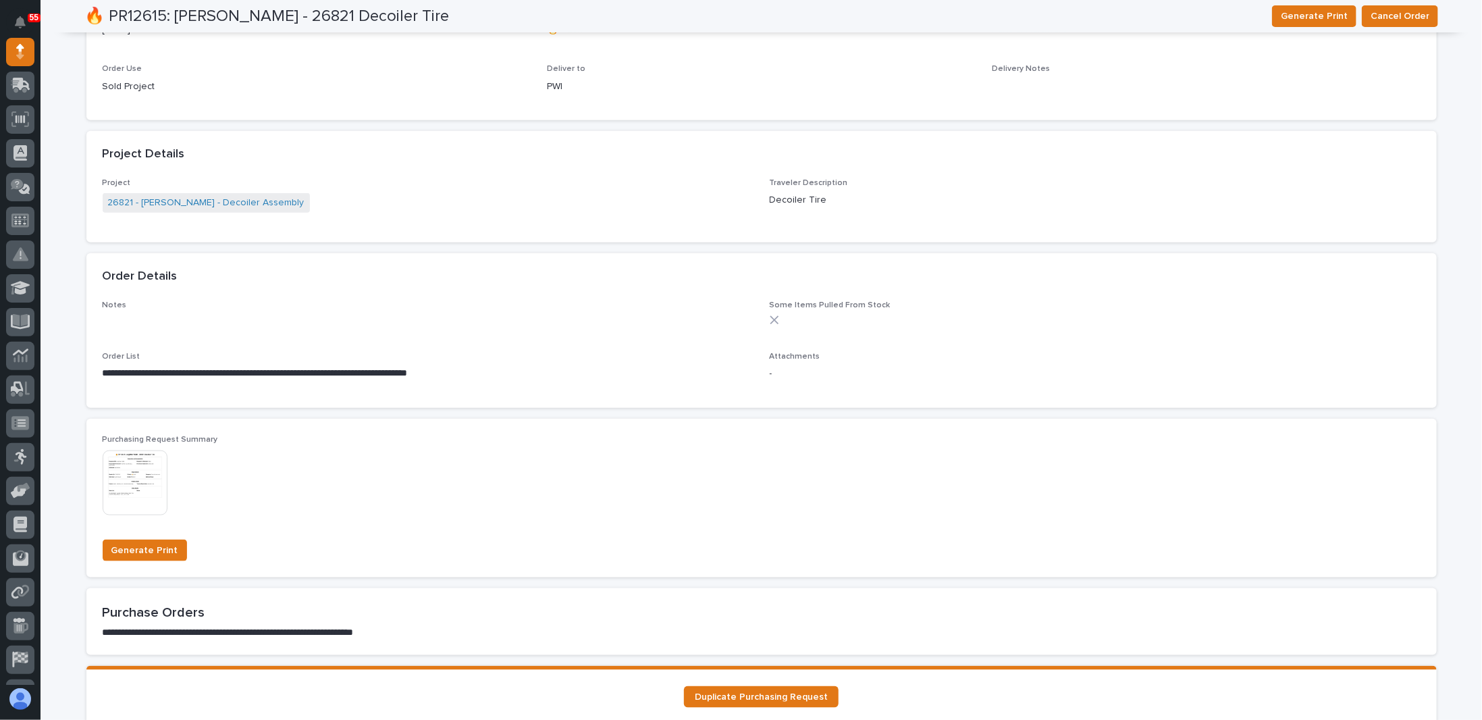
scroll to position [775, 0]
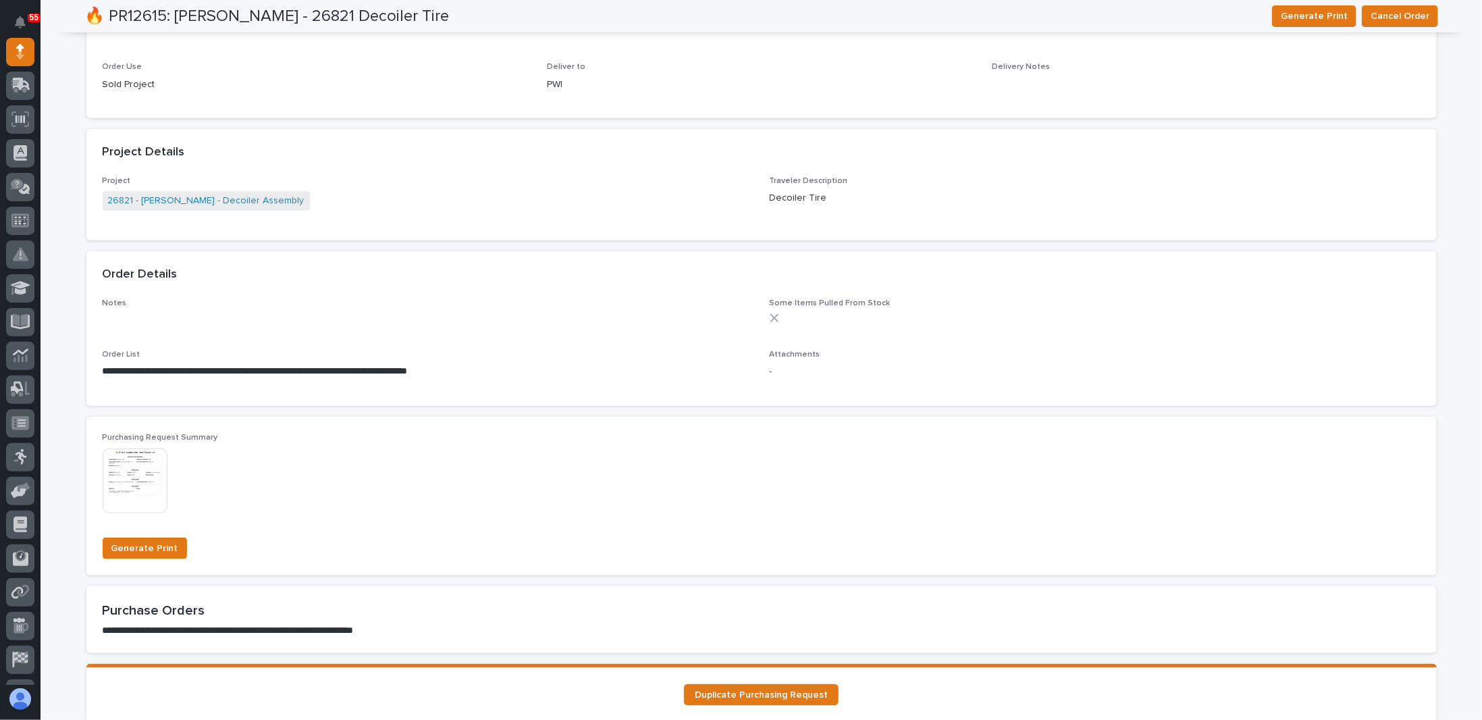
click at [128, 472] on img at bounding box center [135, 480] width 65 height 65
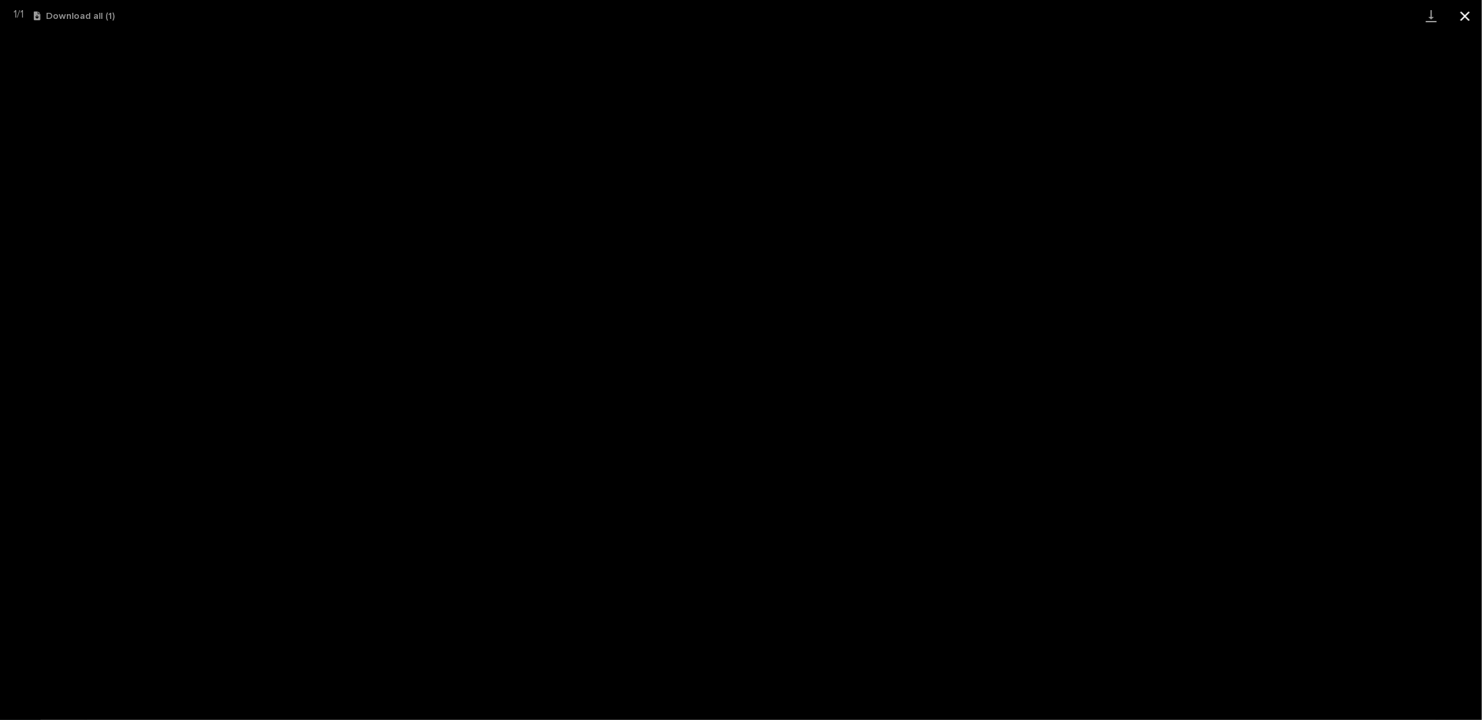
drag, startPoint x: 1470, startPoint y: 14, endPoint x: 1464, endPoint y: 25, distance: 13.0
click at [1470, 14] on button "Close gallery" at bounding box center [1465, 16] width 34 height 32
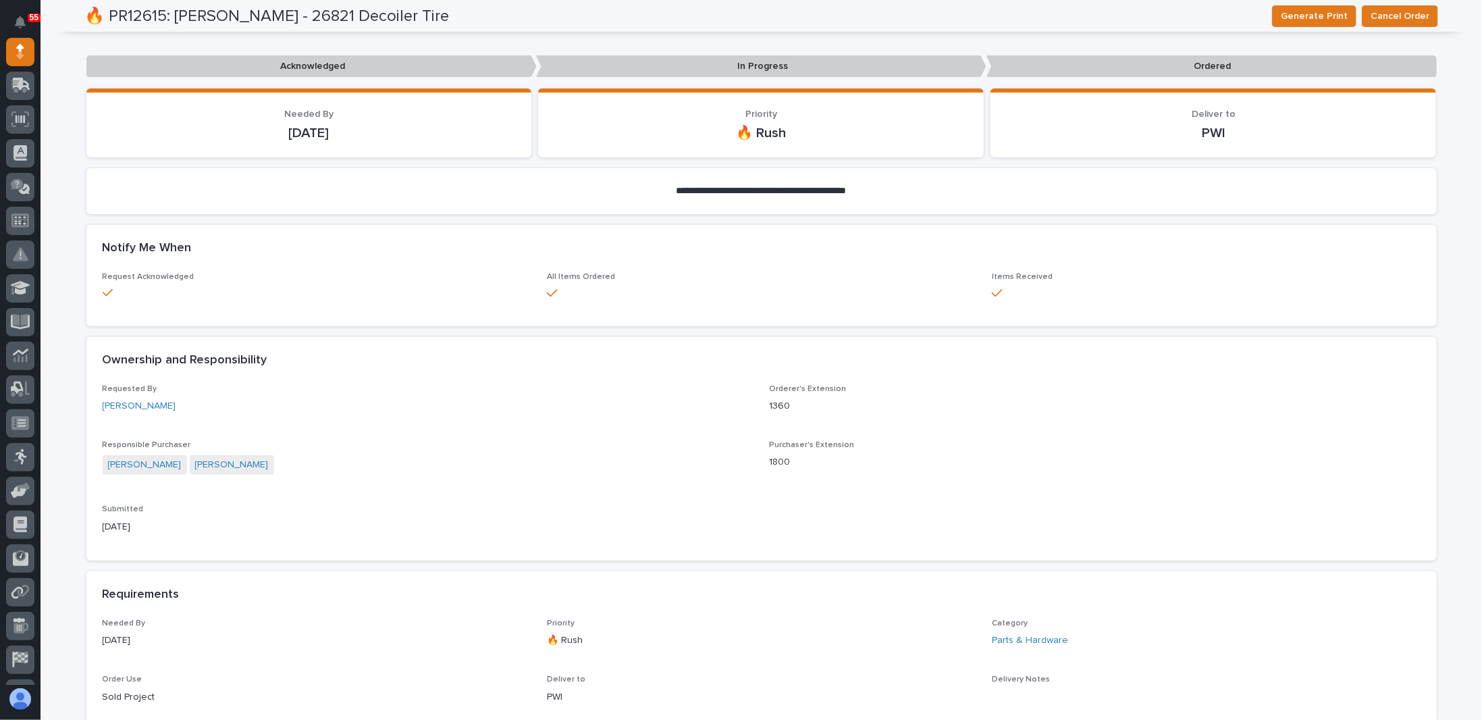
scroll to position [0, 0]
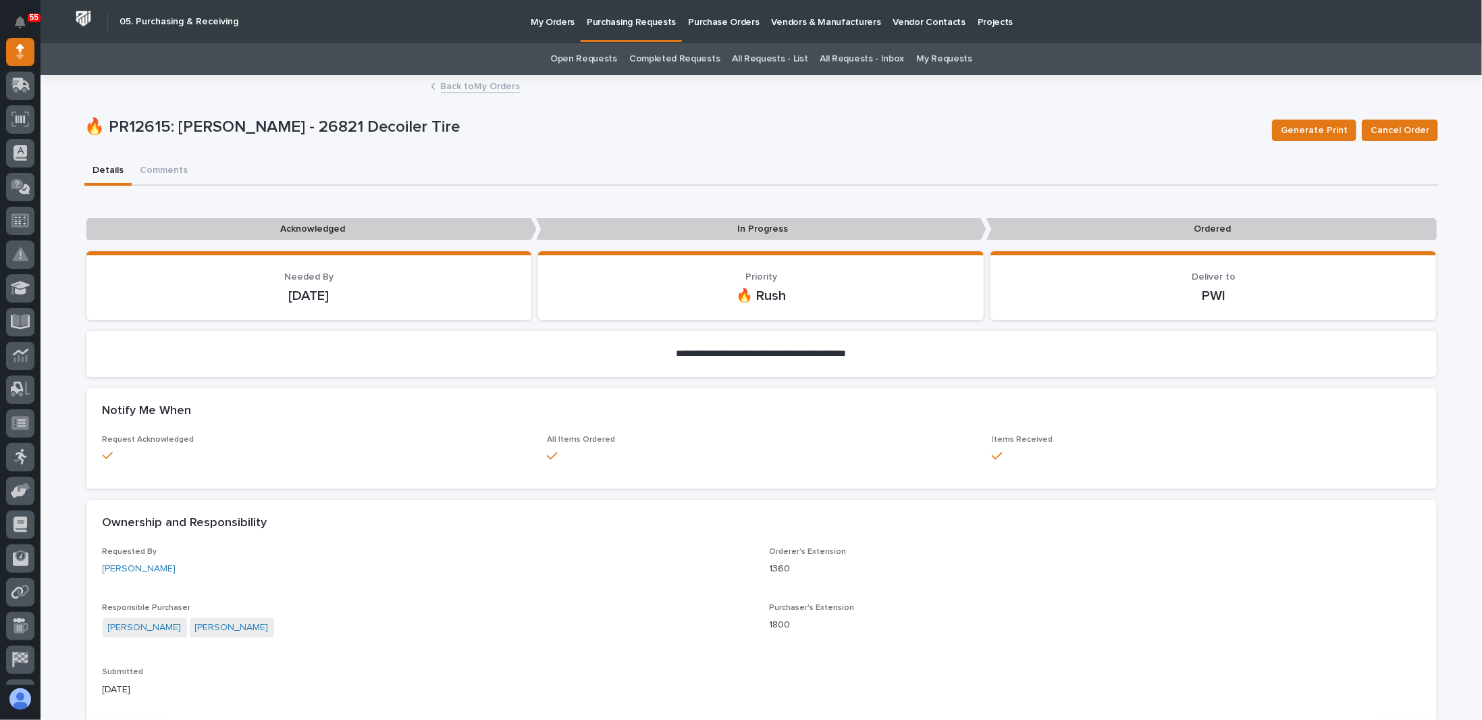
click at [319, 153] on div "🔥 PR12615: [PERSON_NAME] - 26821 Decoiler Tire Generate Print Cancel Order" at bounding box center [761, 130] width 1354 height 54
click at [548, 28] on p "My Orders" at bounding box center [553, 14] width 44 height 28
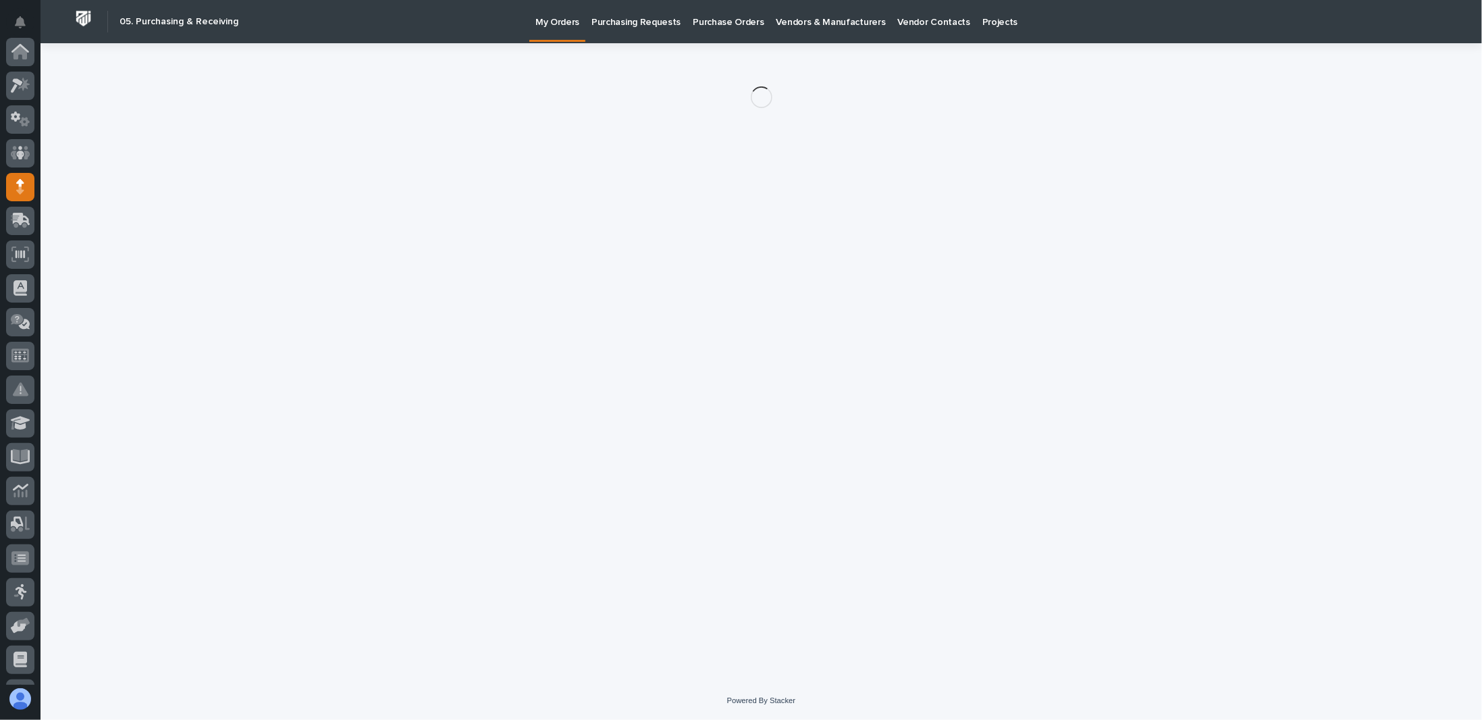
scroll to position [135, 0]
